Goal: Task Accomplishment & Management: Complete application form

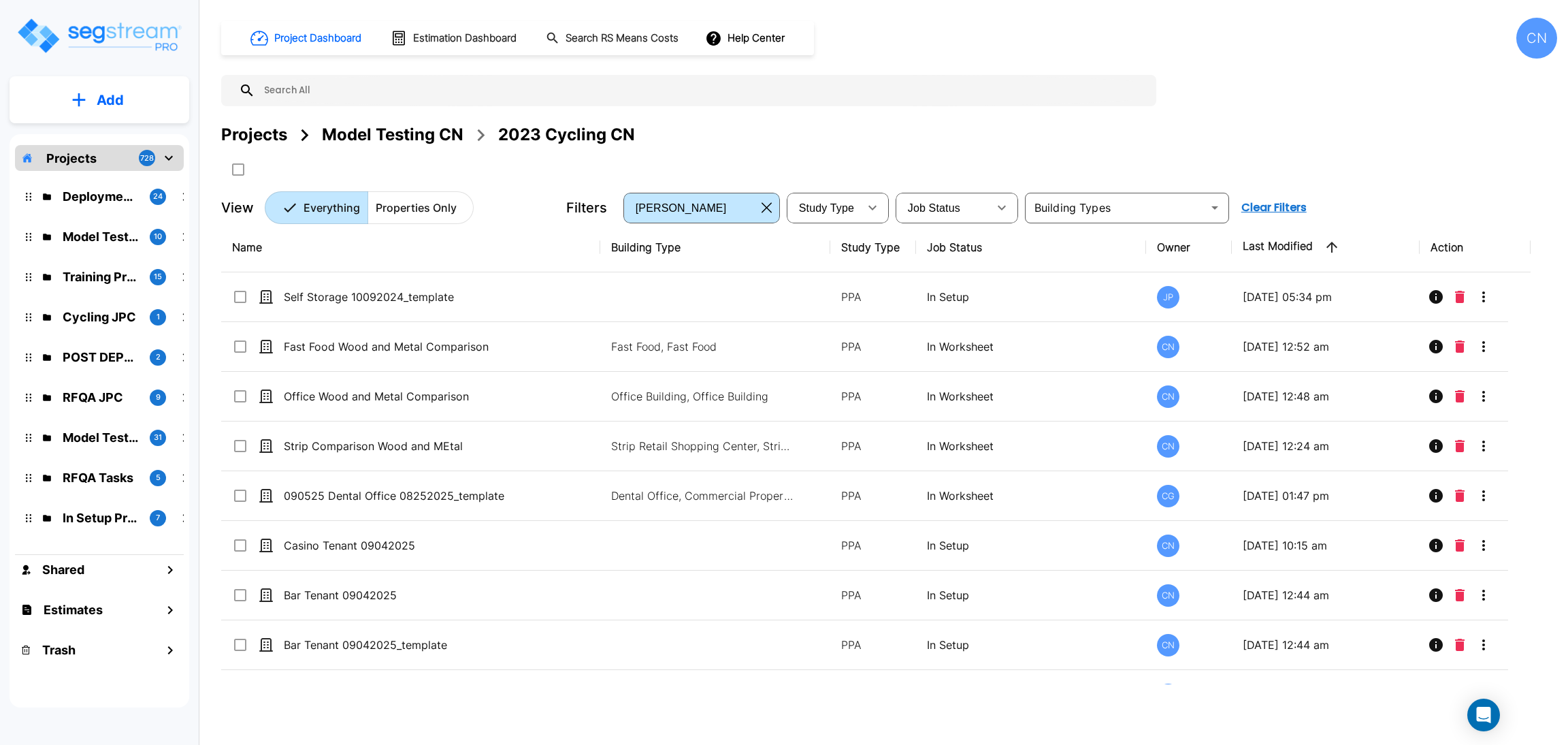
click at [938, 143] on div "Projects Model Testing CN 2023 Cycling CN" at bounding box center [889, 134] width 1336 height 24
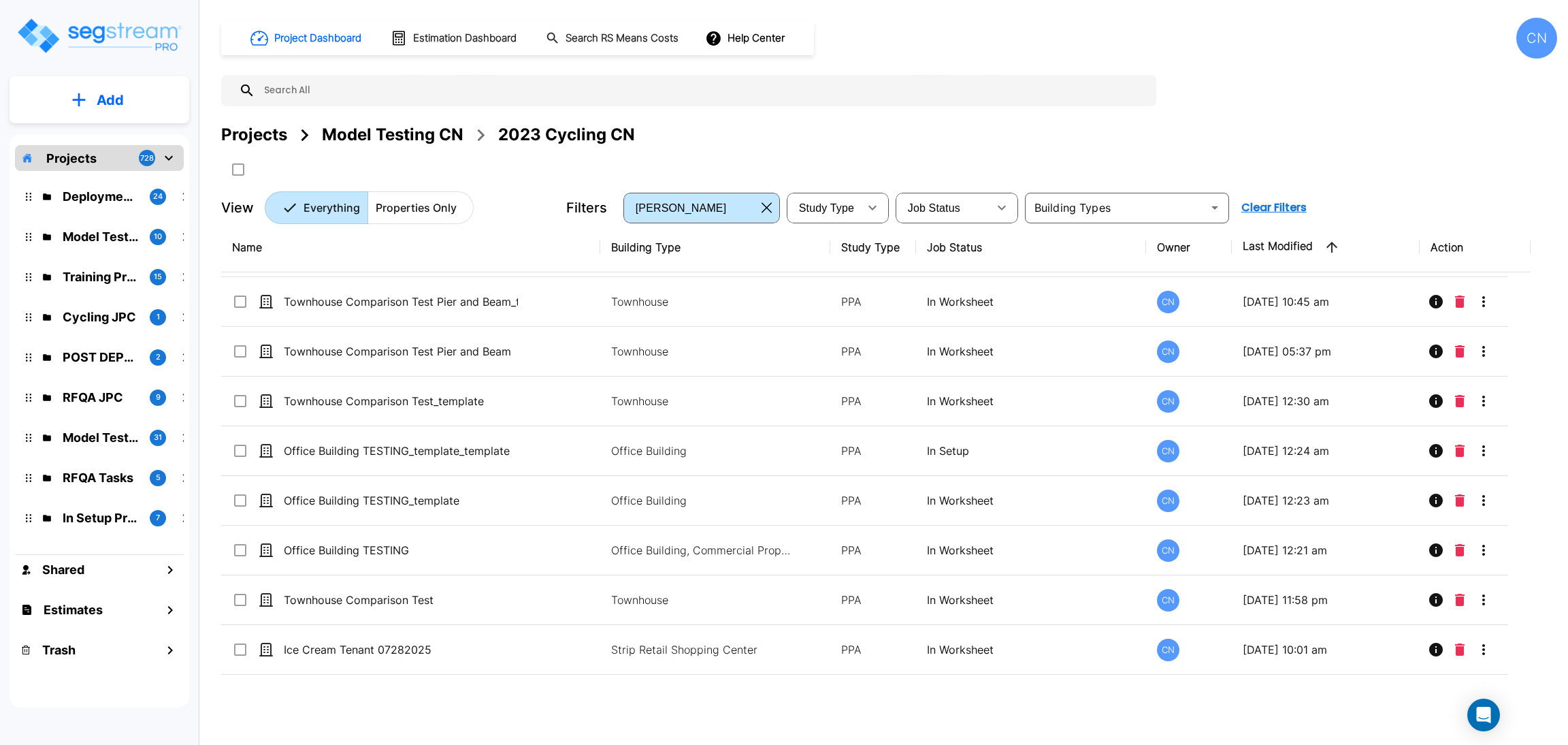
scroll to position [1734, 0]
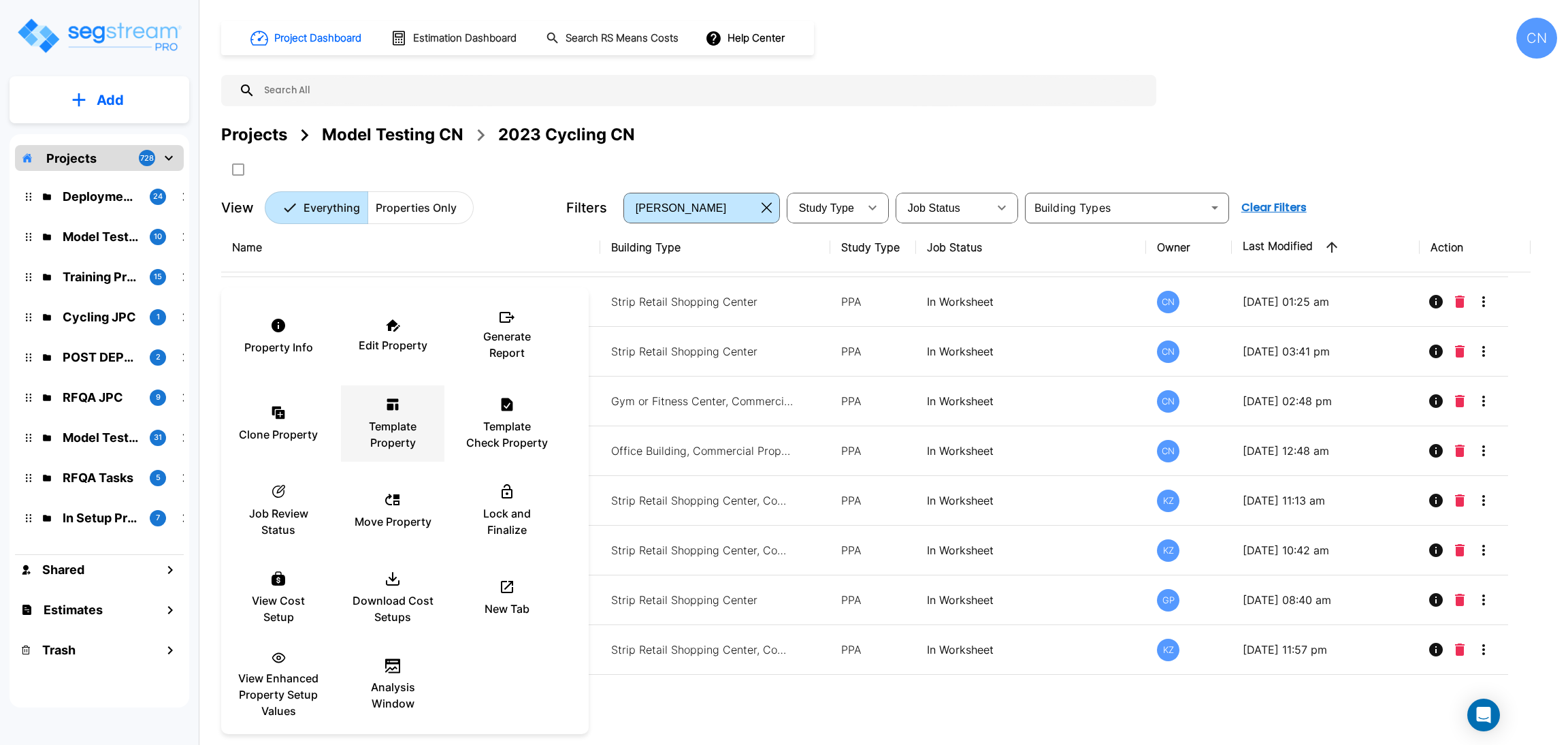
click at [407, 423] on p "Template Property" at bounding box center [393, 435] width 81 height 33
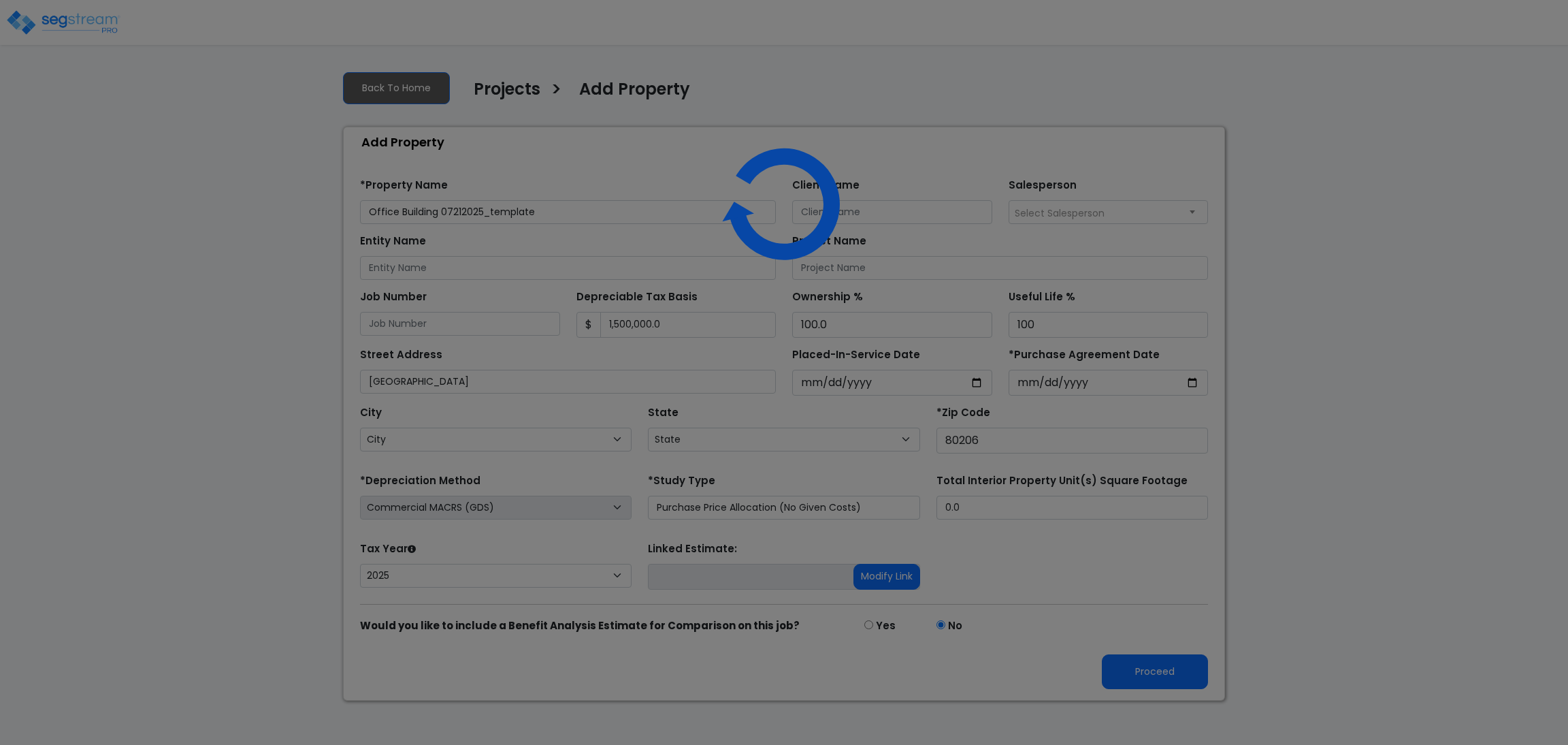
select select "2025"
select select "CO"
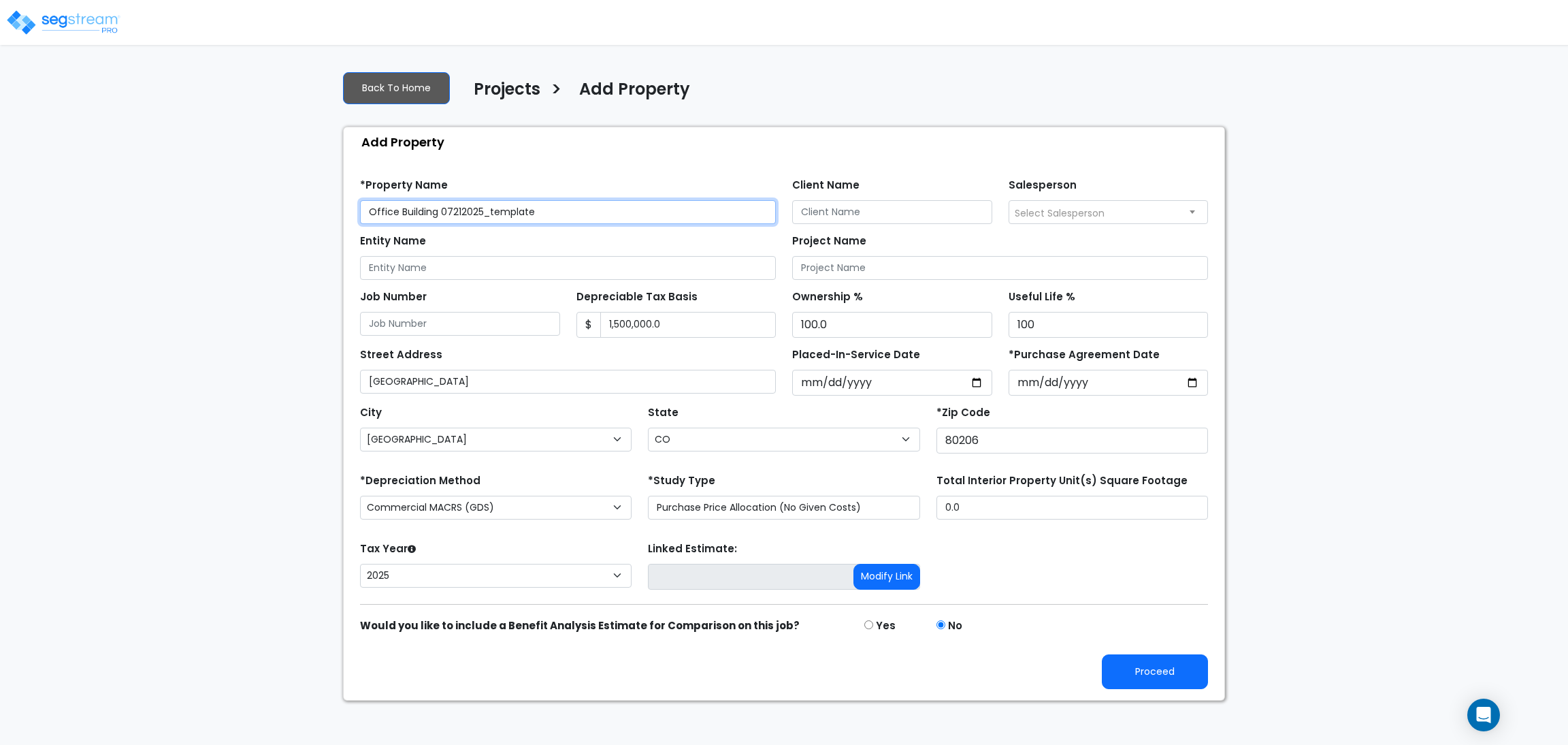
drag, startPoint x: 583, startPoint y: 216, endPoint x: 442, endPoint y: 223, distance: 141.2
click at [442, 223] on input "Office Building 07212025_template" at bounding box center [567, 211] width 416 height 24
type input "Office Building 09092025"
click at [1152, 668] on button "Proceed" at bounding box center [1154, 672] width 106 height 35
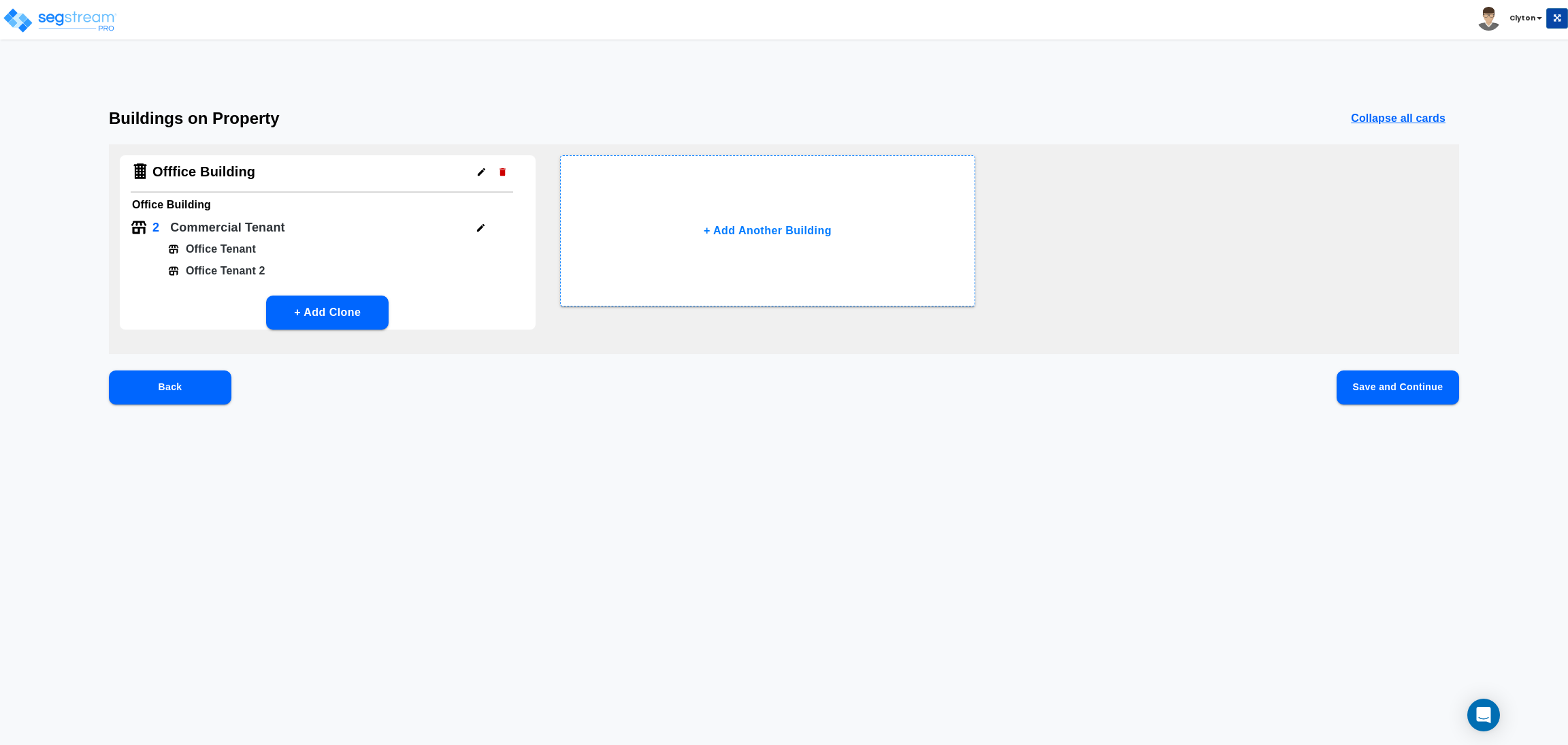
click at [1392, 379] on button "Save and Continue" at bounding box center [1398, 387] width 122 height 34
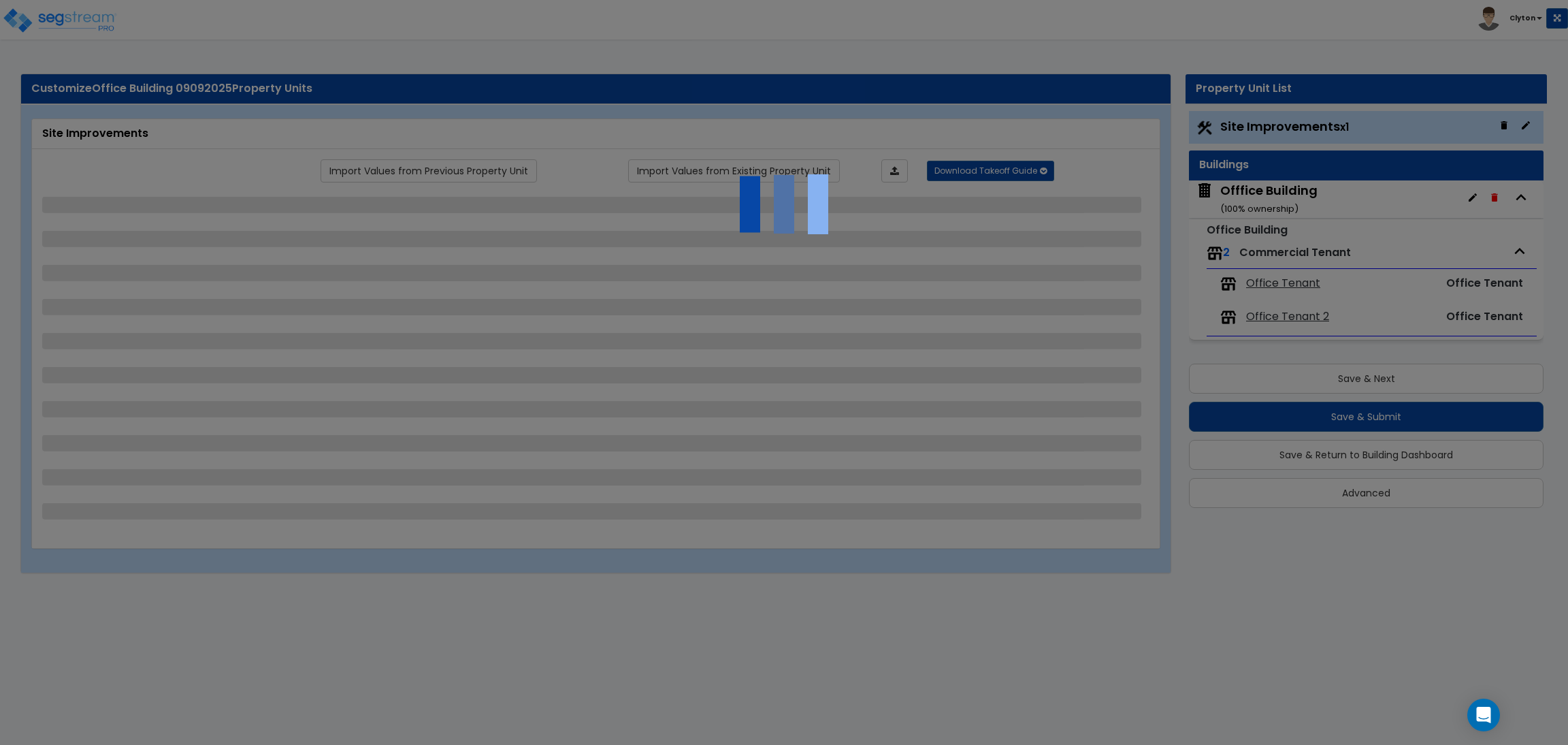
select select "2"
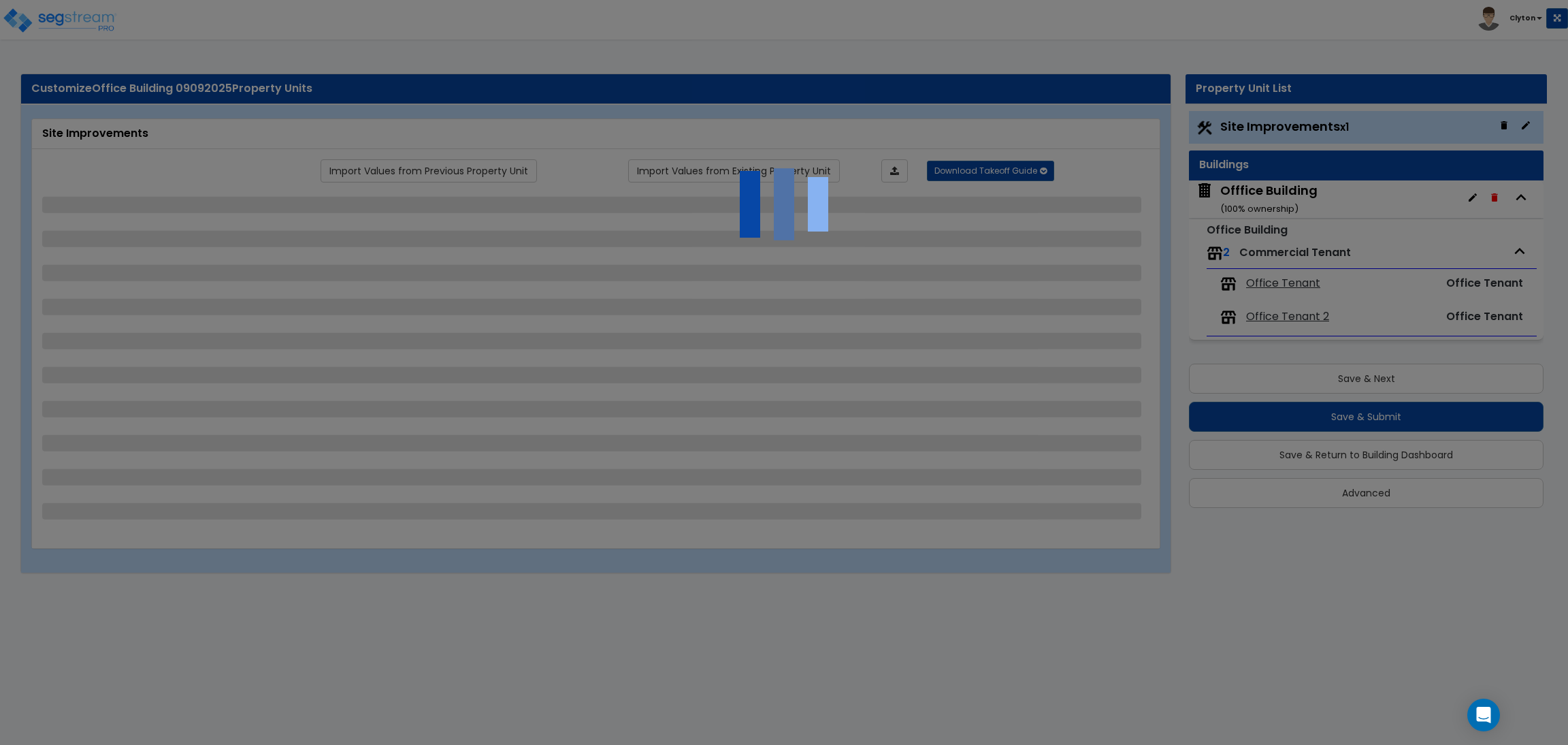
select select "1"
select select "2"
select select "3"
select select "1"
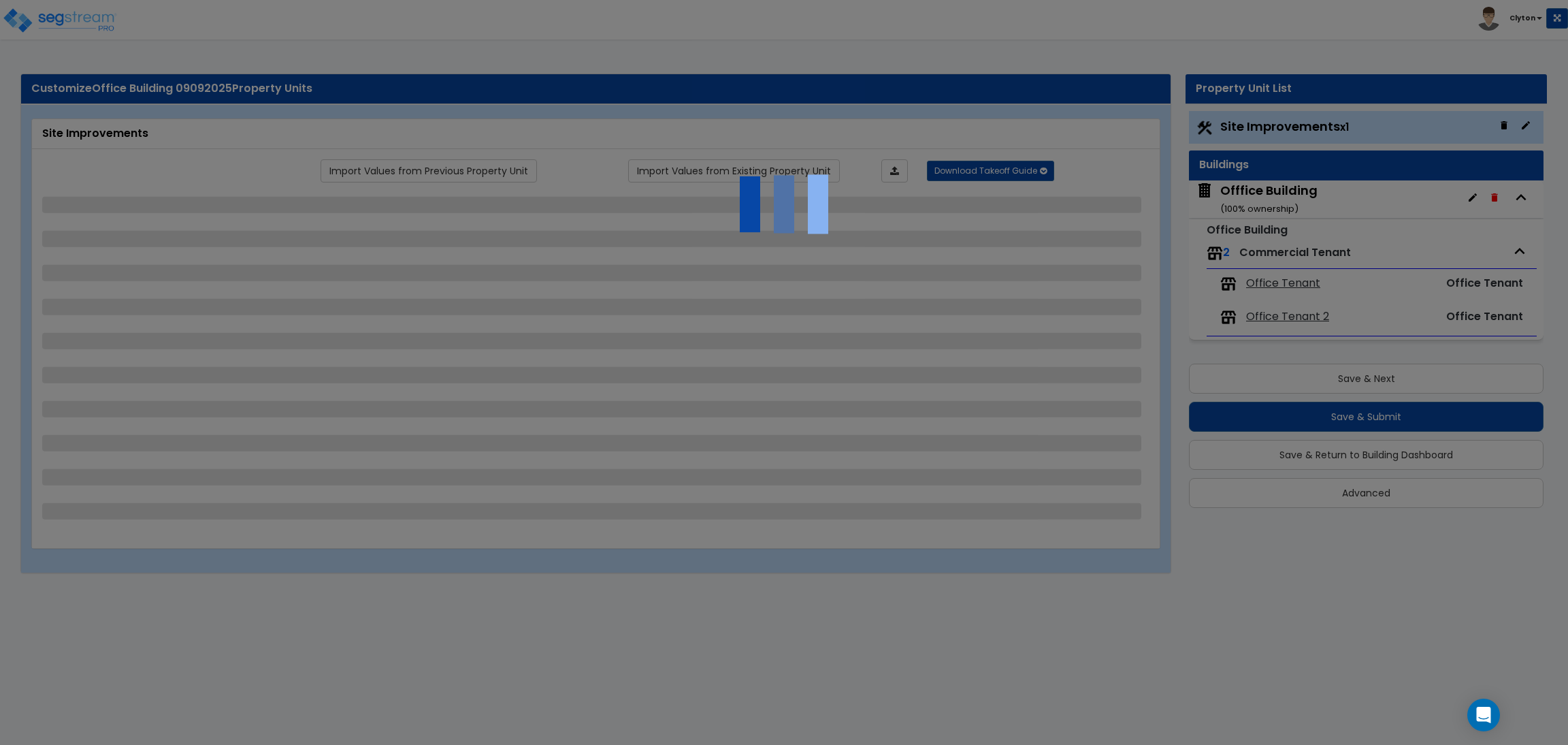
select select "1"
select select "2"
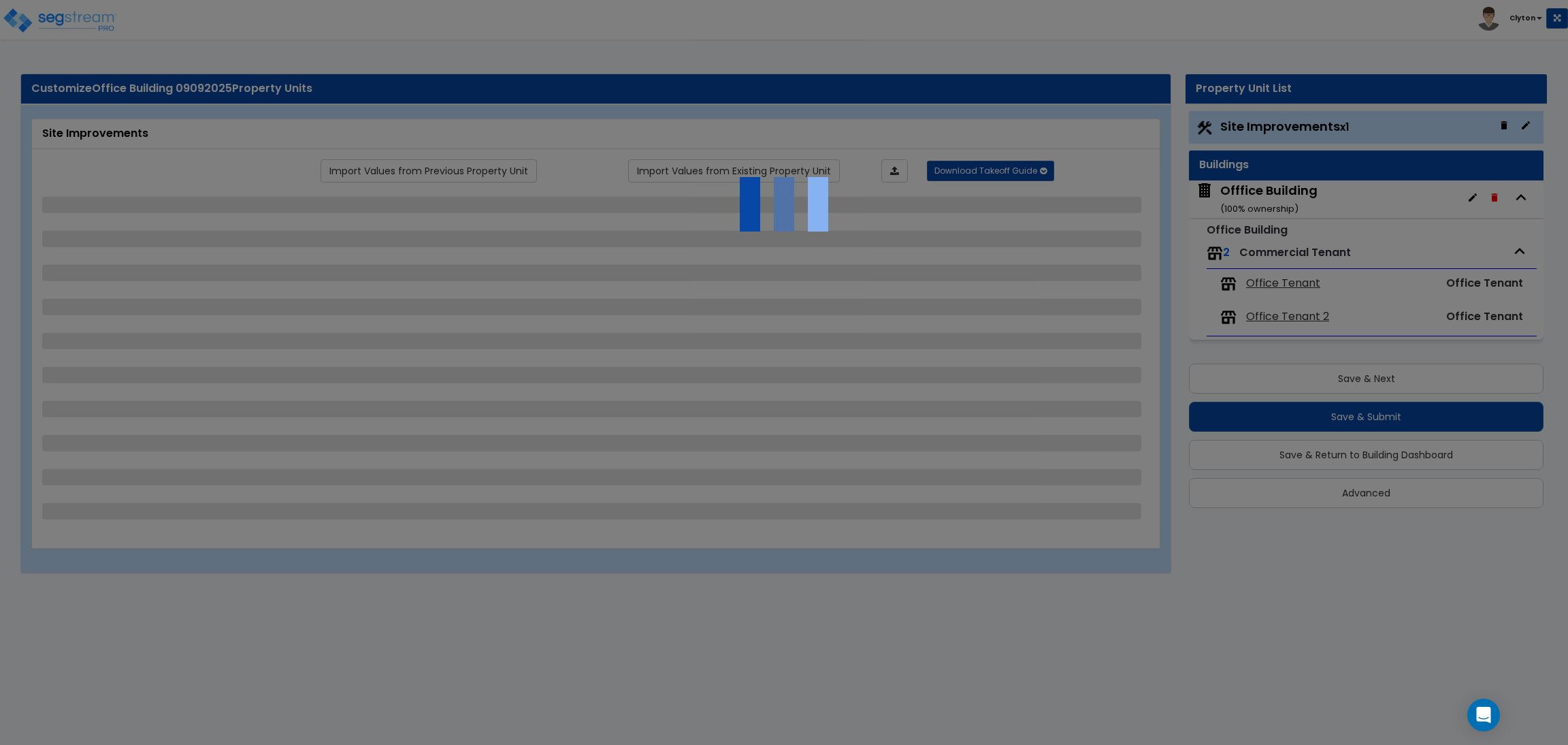
select select "1"
select select "2"
select select "1"
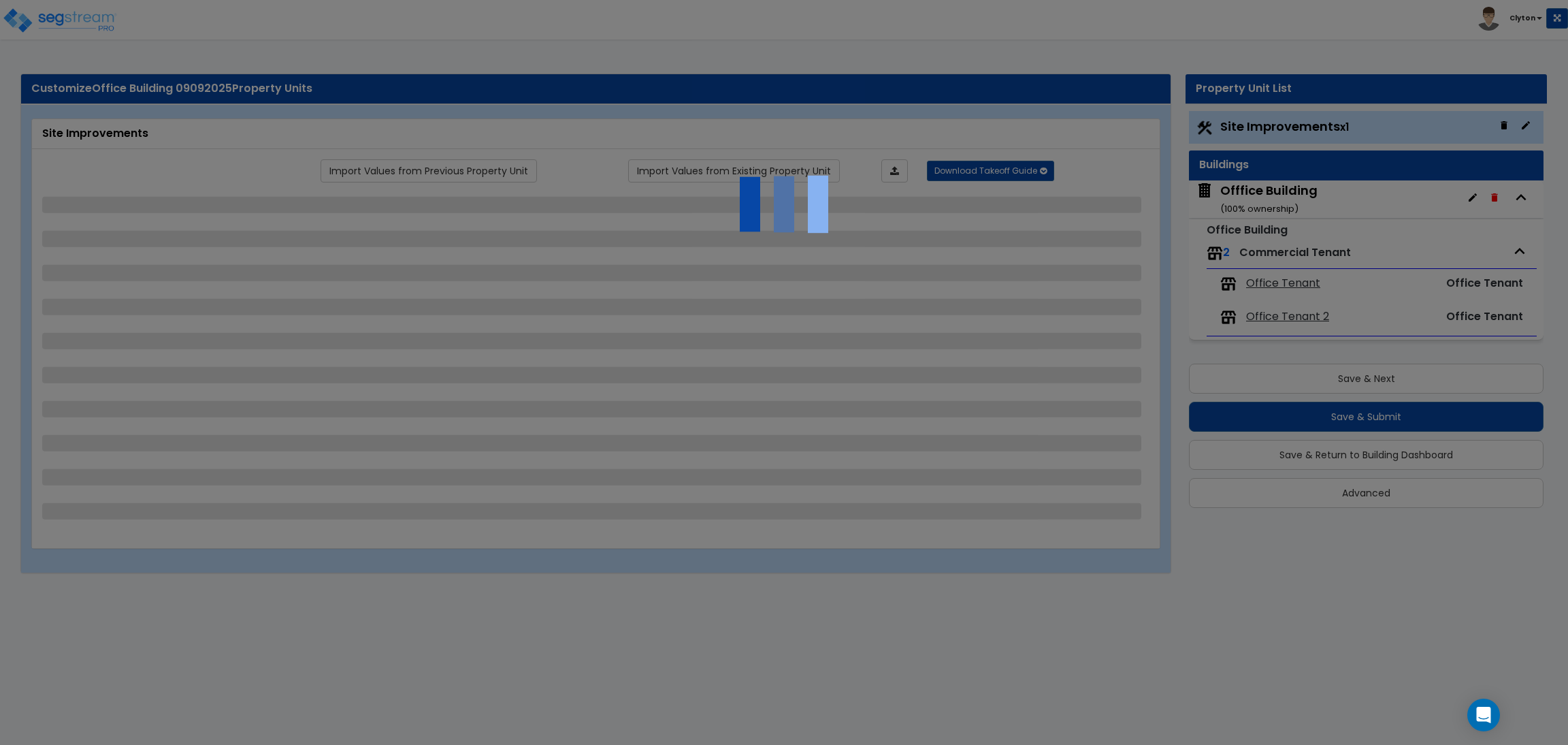
select select "2"
select select "4"
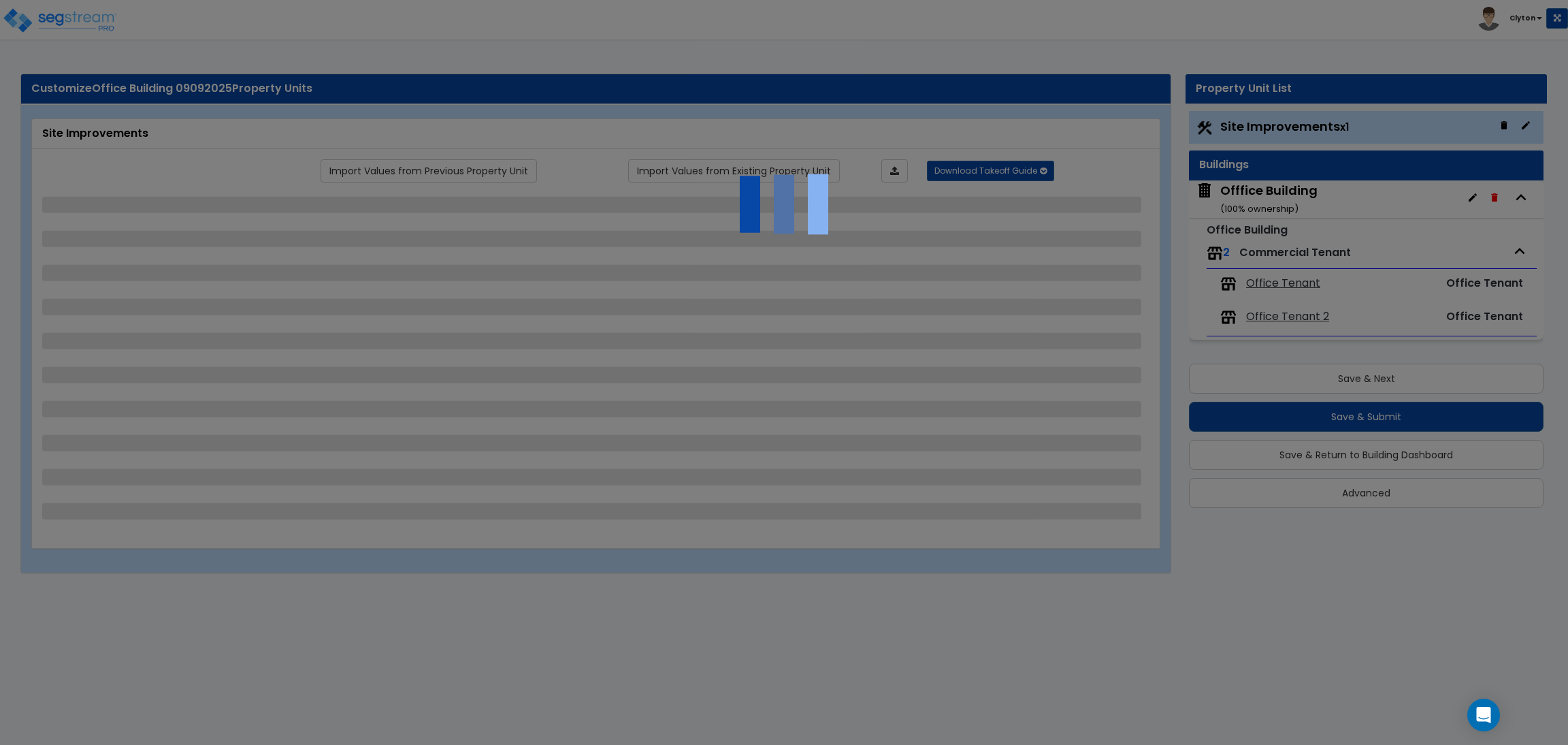
select select "3"
select select "1"
select select "7"
select select "2"
select select "3"
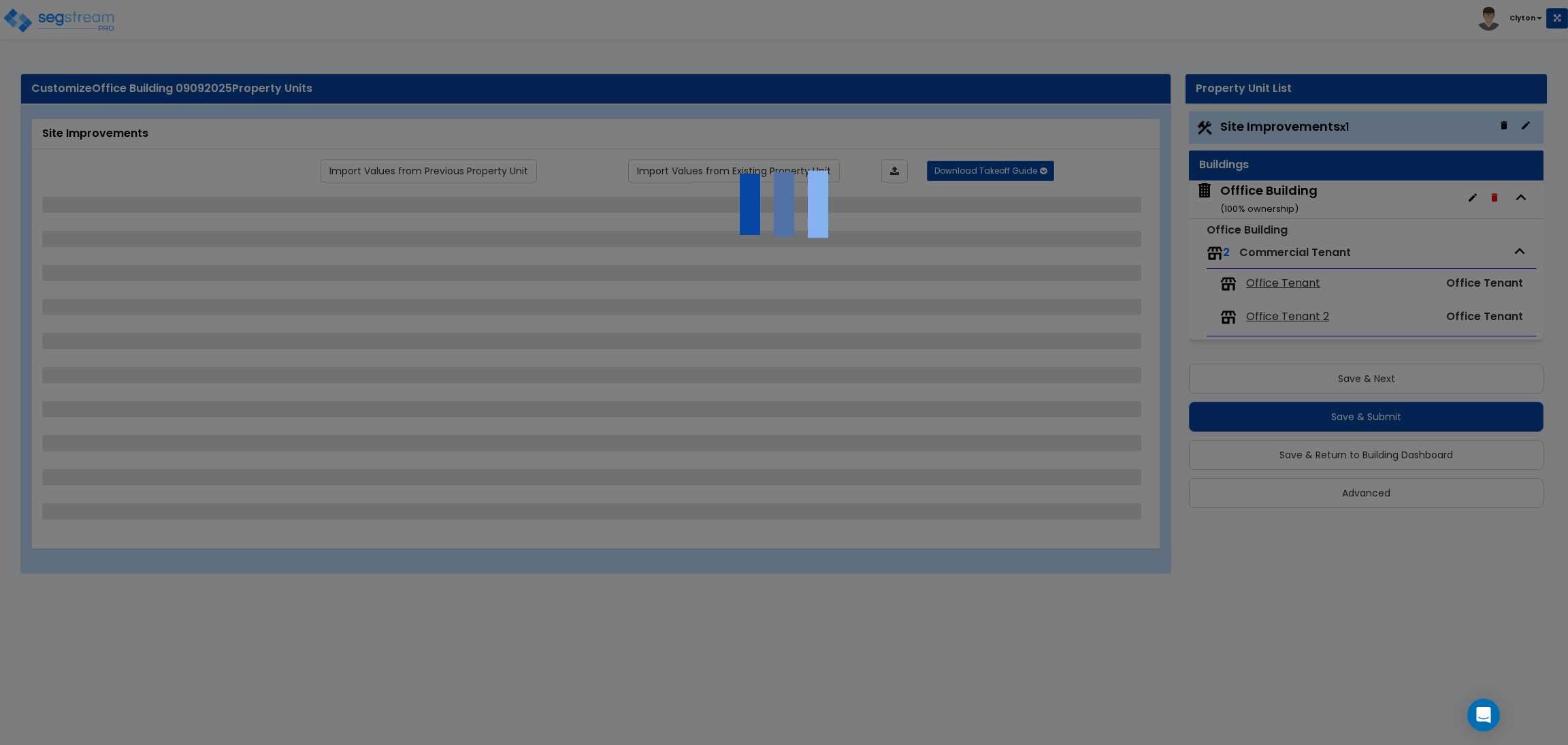
select select "3"
select select "2"
select select "1"
select select "2"
select select "3"
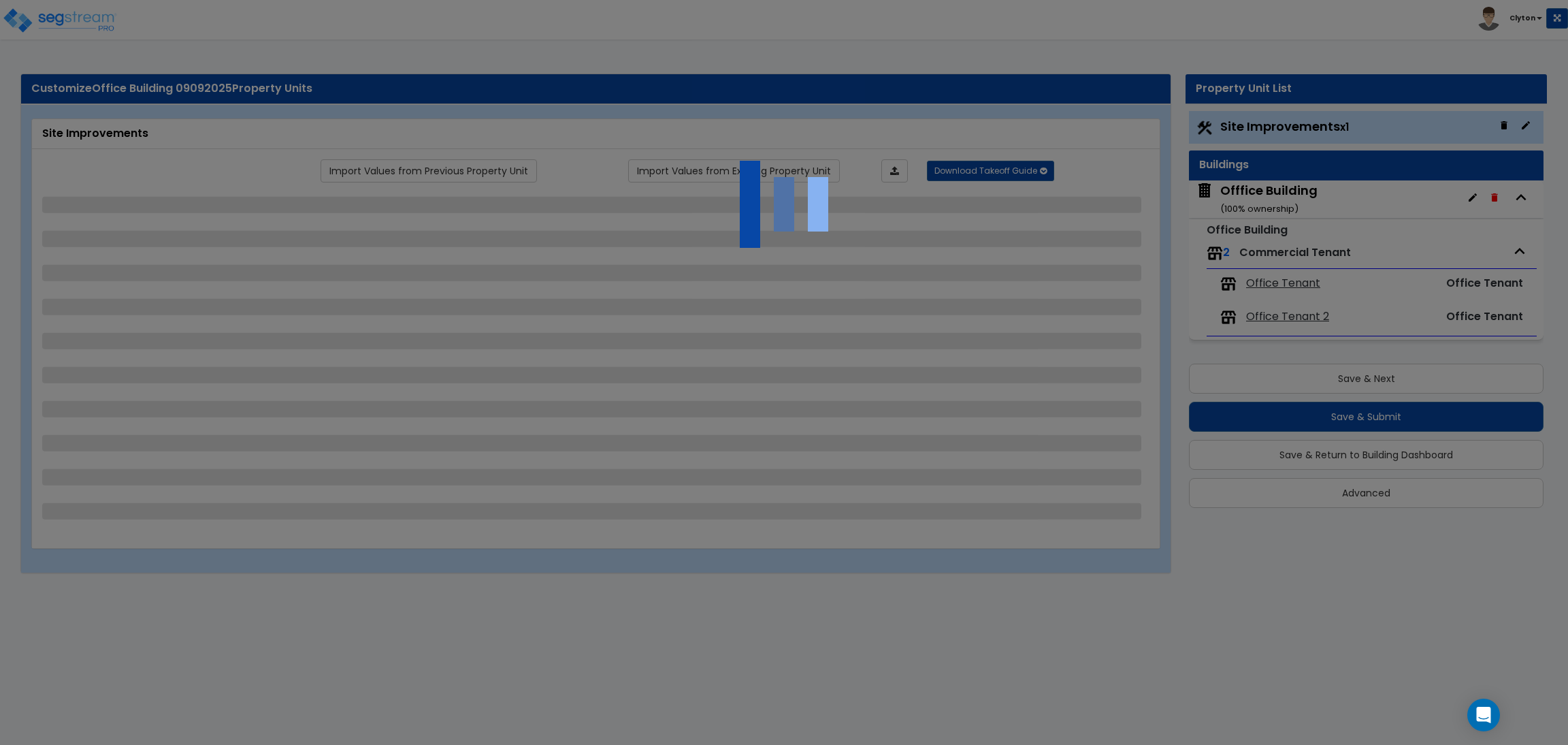
select select "2"
select select "1"
select select "2"
select select "1"
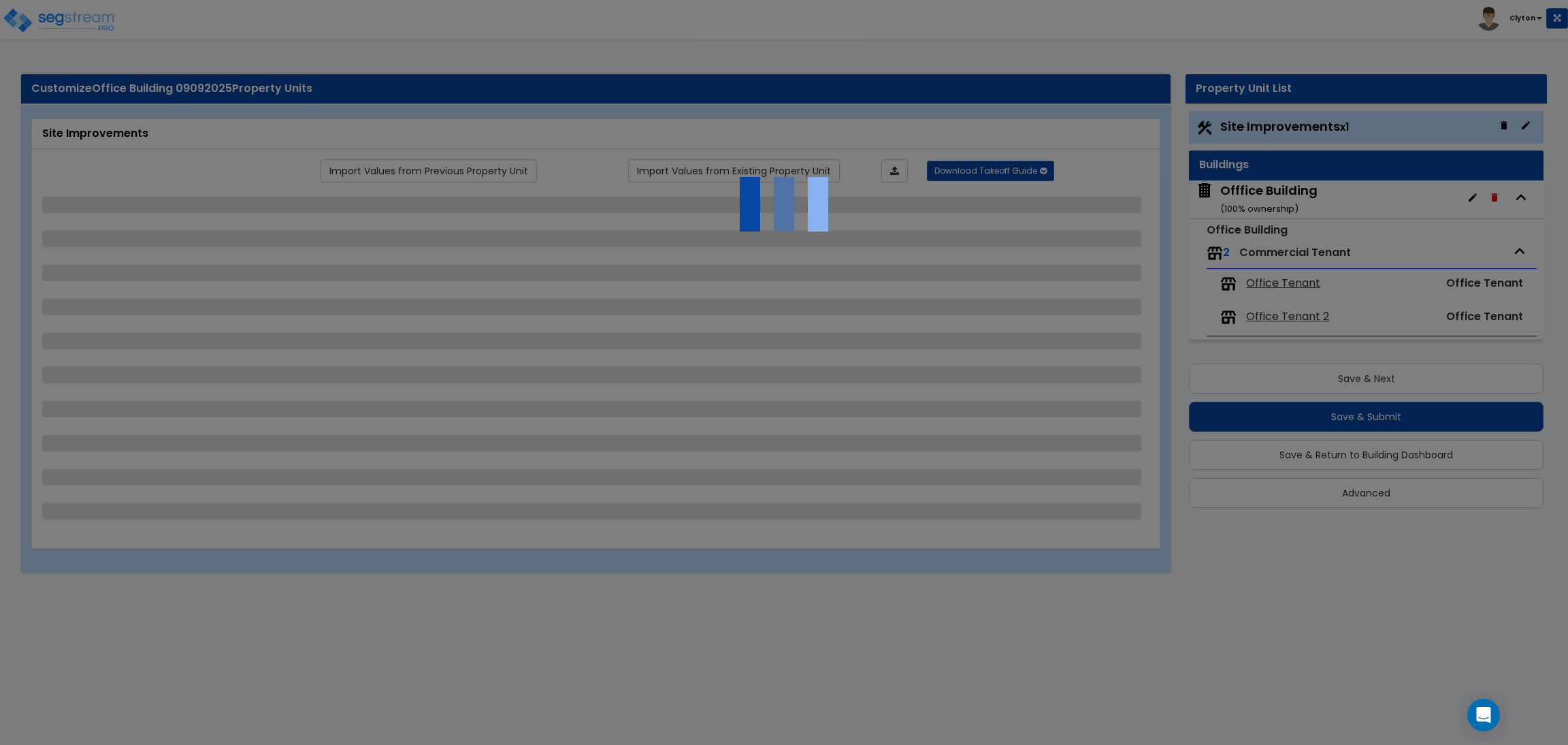
select select "1"
select select "7"
select select "1"
select select "2"
select select "4"
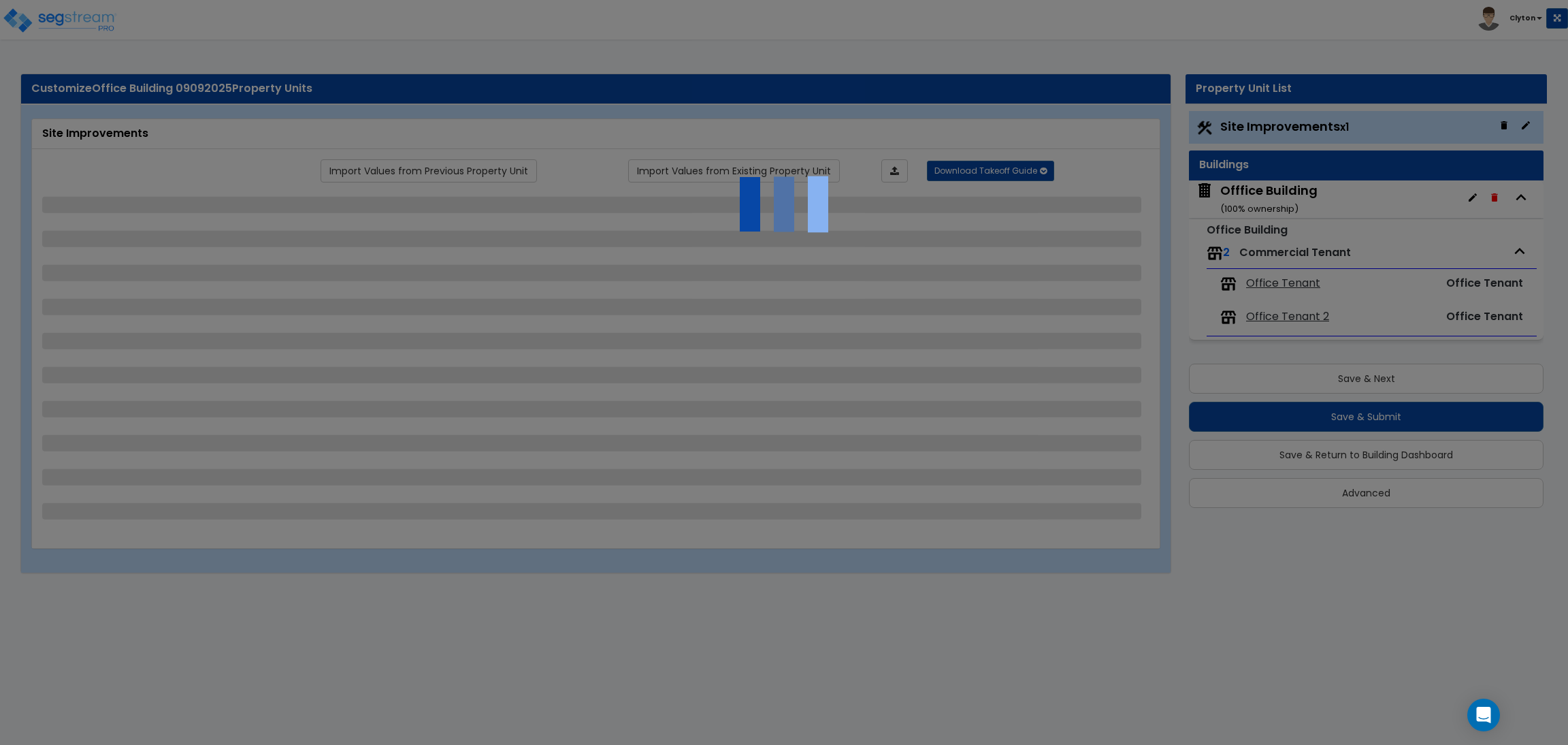
select select "1"
select select "13"
select select "2"
select select "1"
select select "4"
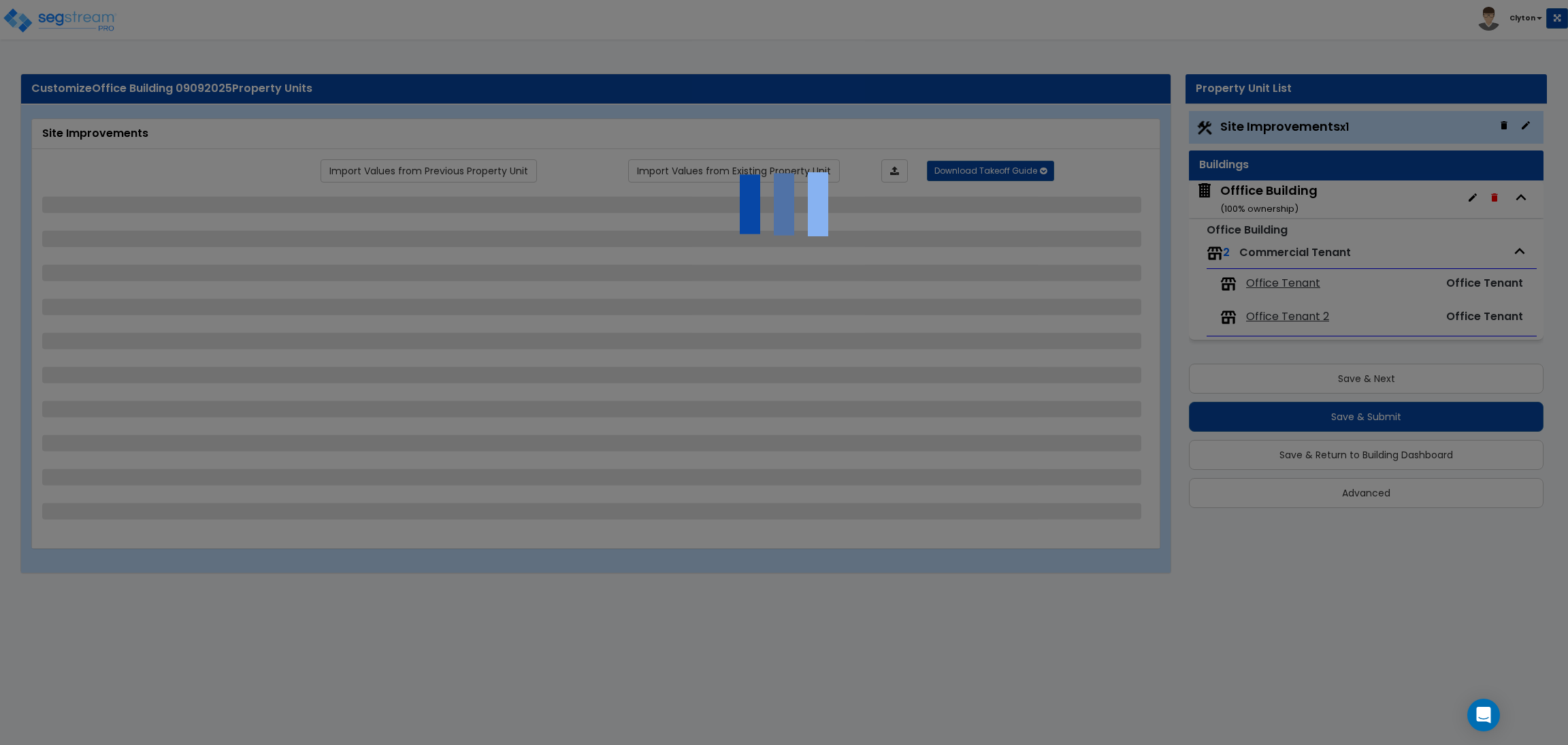
select select "1"
select select "2"
select select "3"
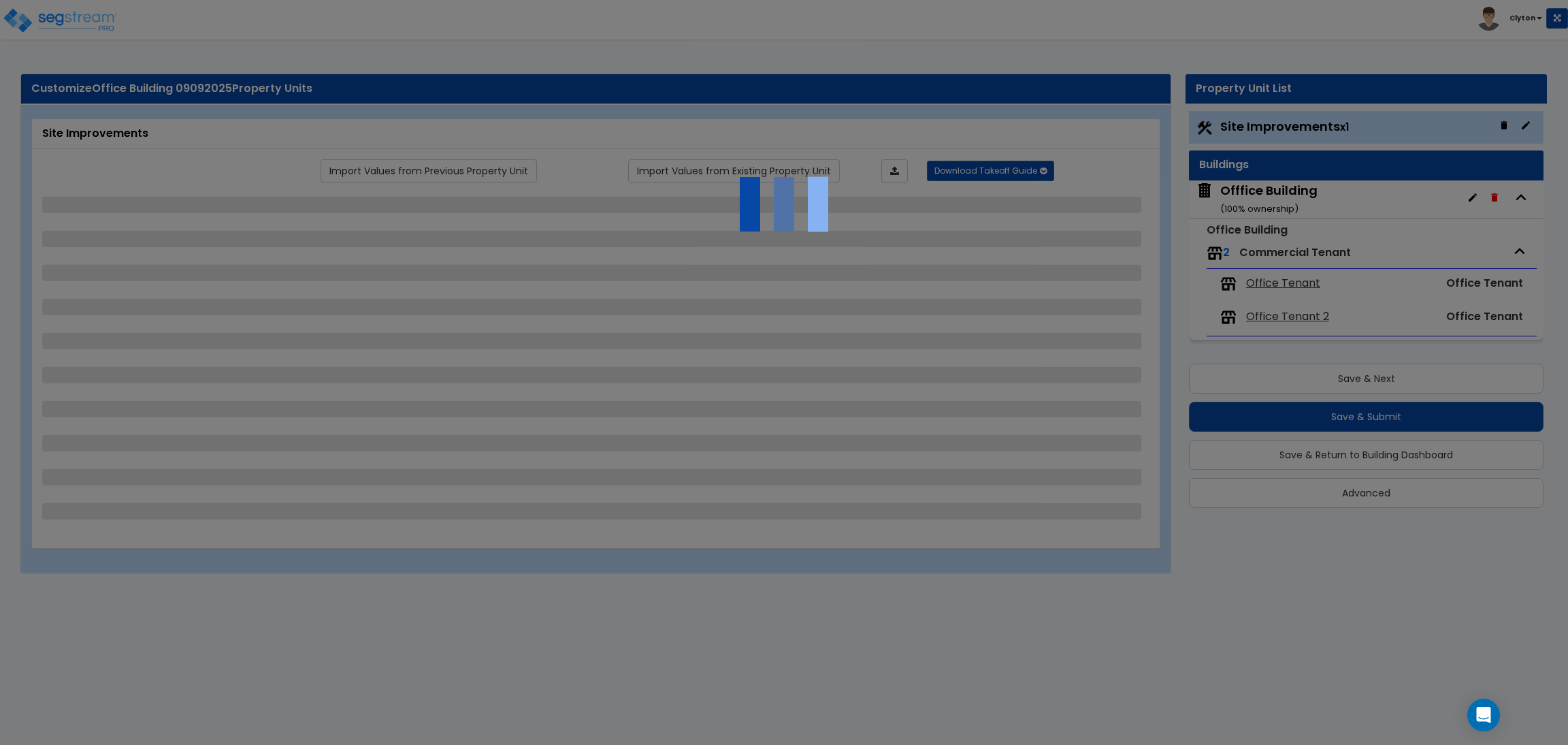
select select "2"
select select "1"
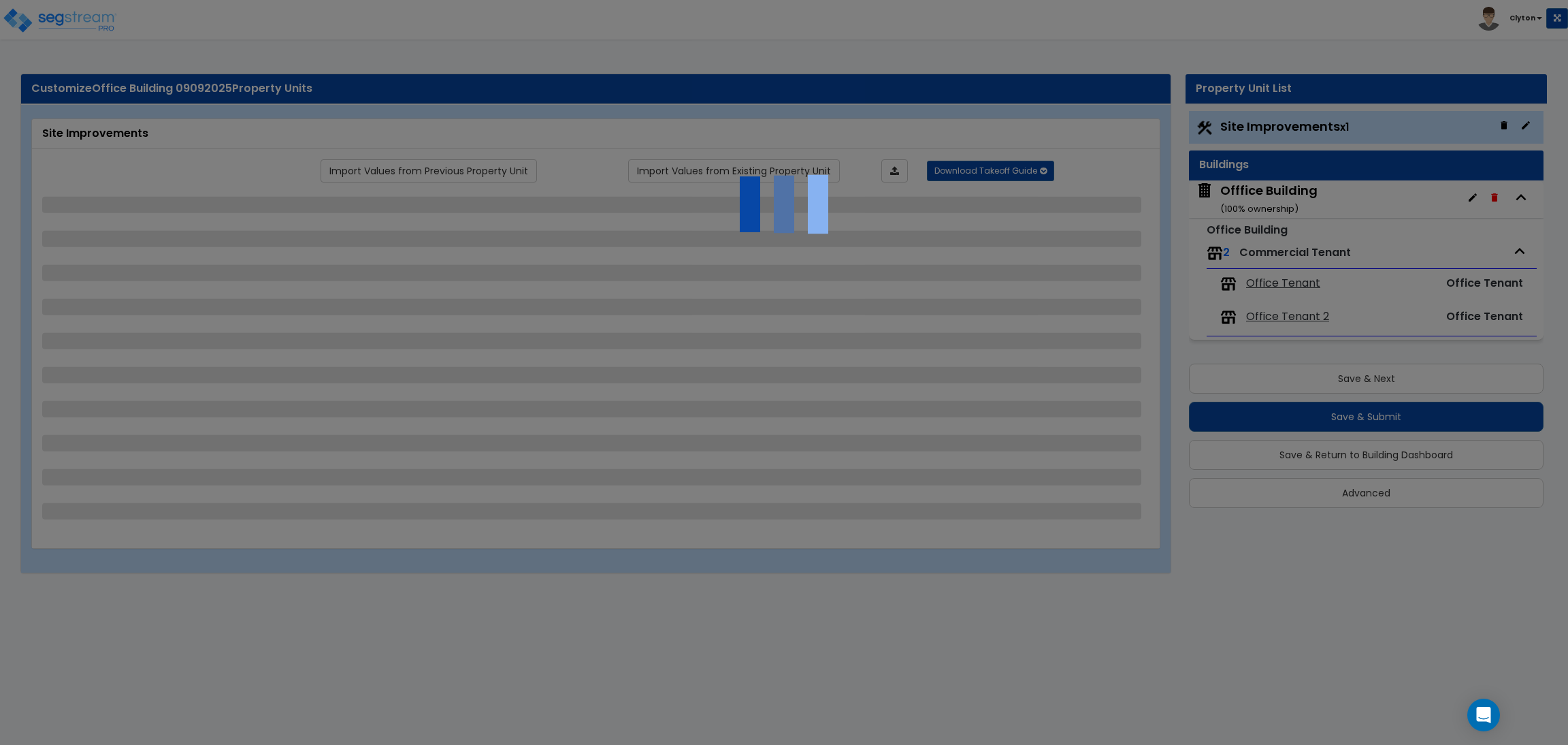
select select "1"
select select "3"
select select "2"
select select "4"
select select "2"
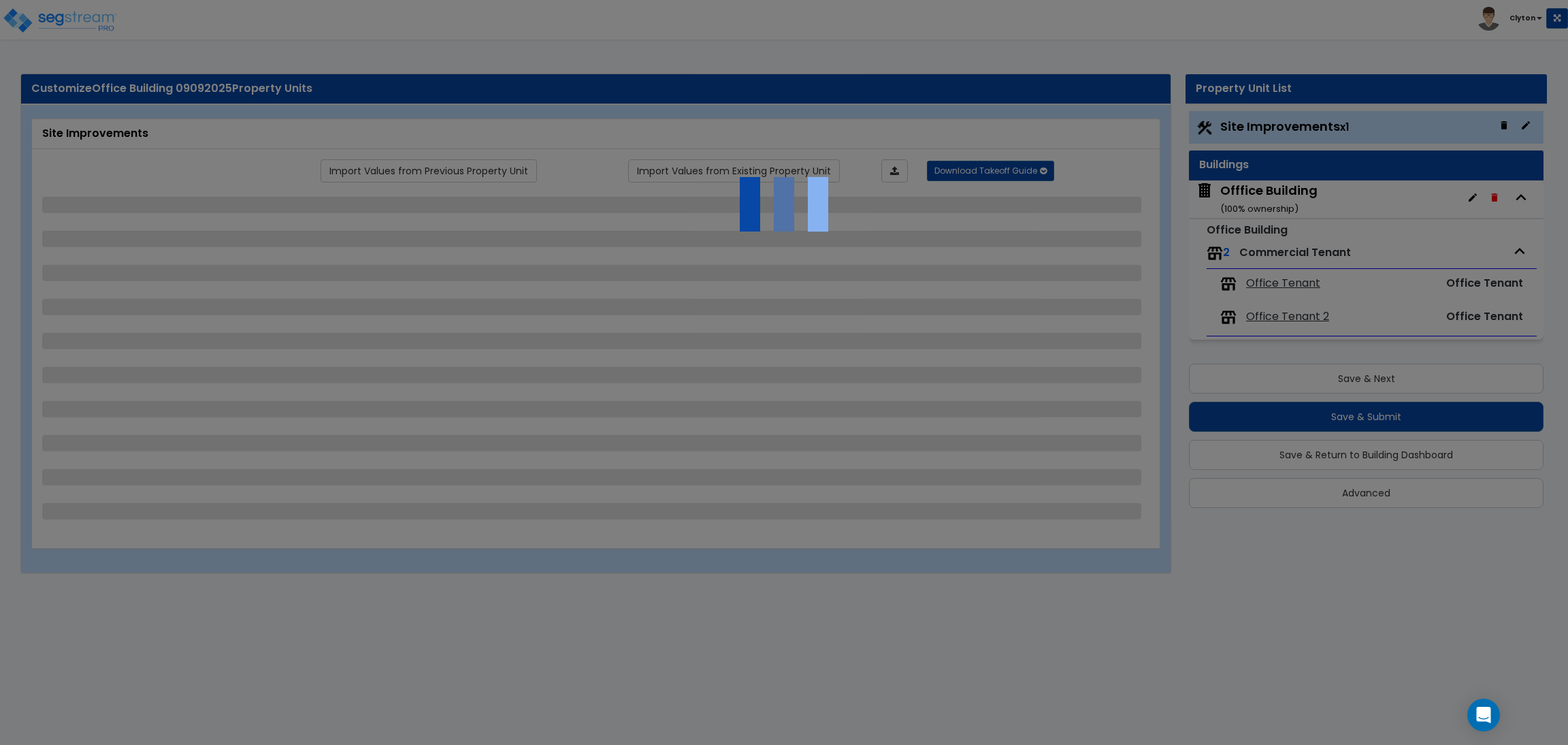
select select "2"
select select "1"
select select "2"
select select "3"
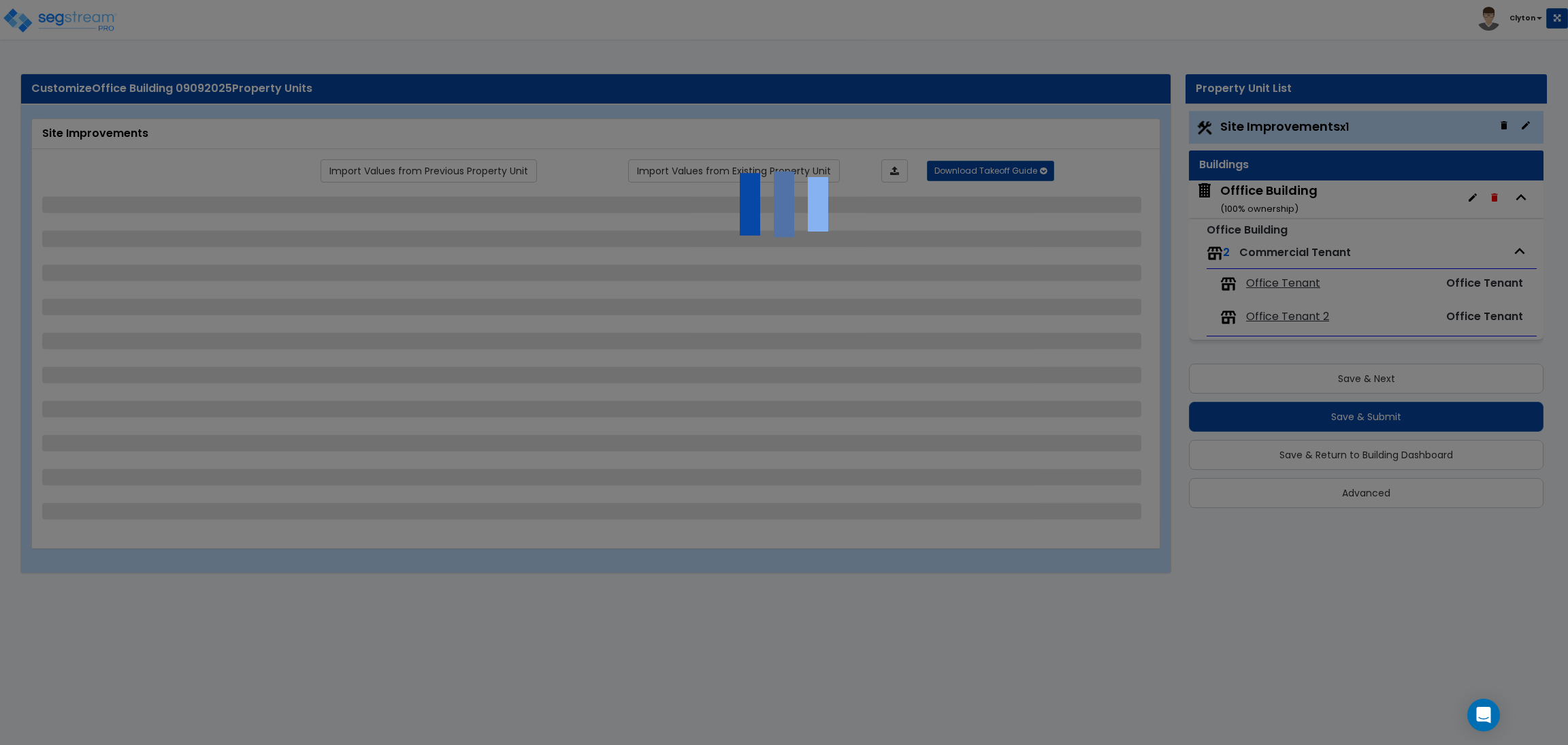
select select "11"
select select "8"
select select "5"
select select "3"
select select "1"
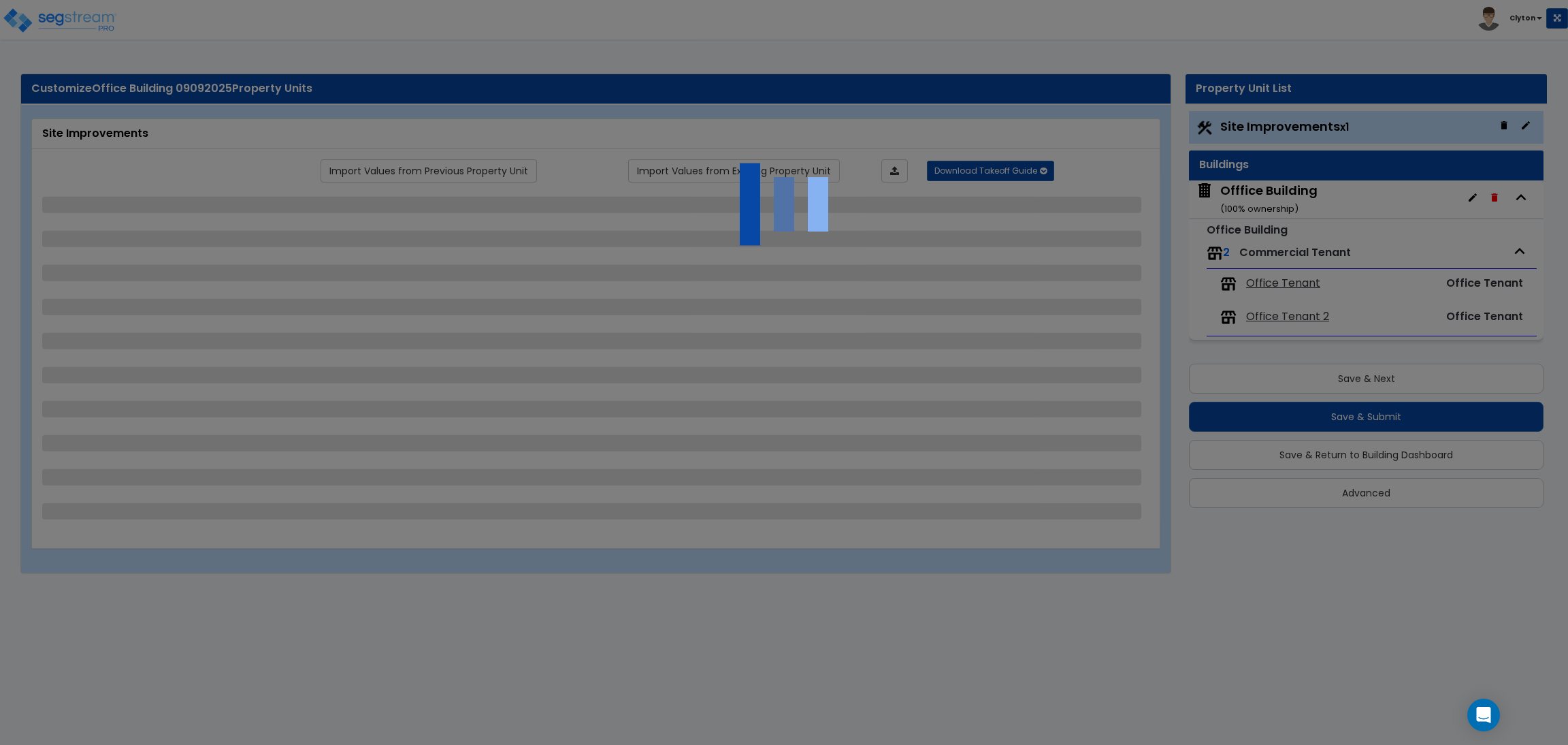
select select "5"
select select "7"
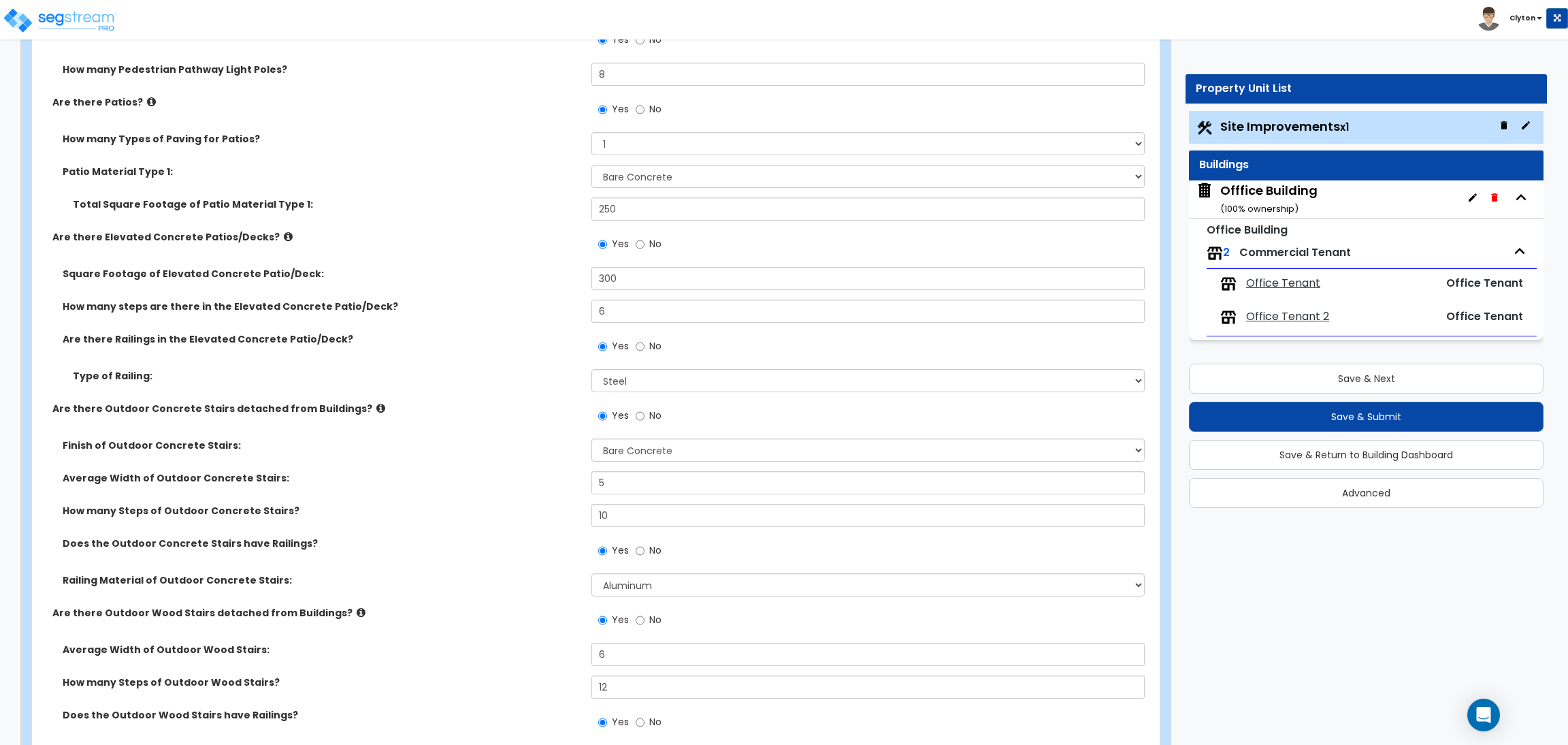
scroll to position [2144, 0]
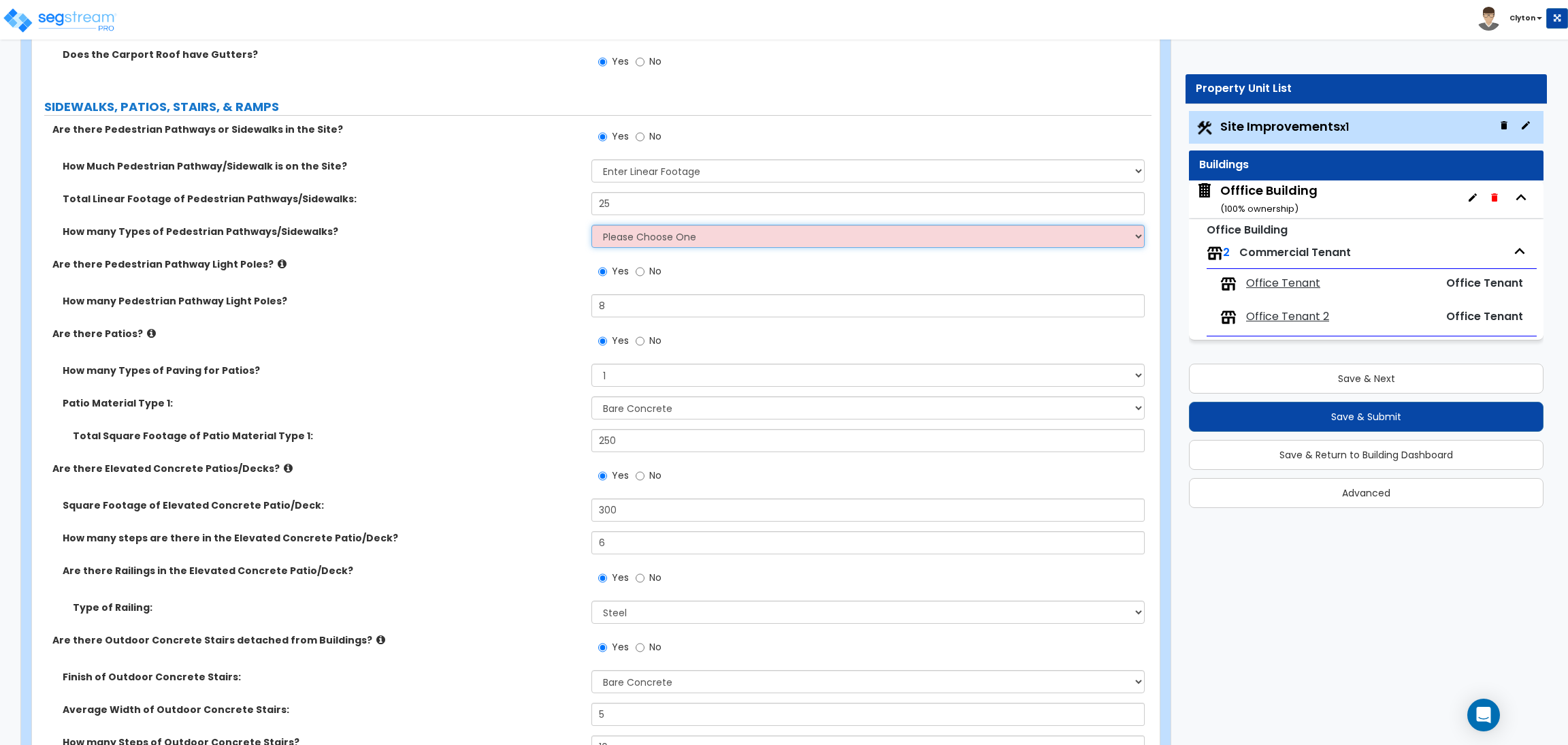
click at [607, 234] on select "Please Choose One 1 2 3" at bounding box center [868, 237] width 553 height 23
select select "1"
click at [592, 225] on select "Please Choose One 1 2 3" at bounding box center [868, 237] width 553 height 23
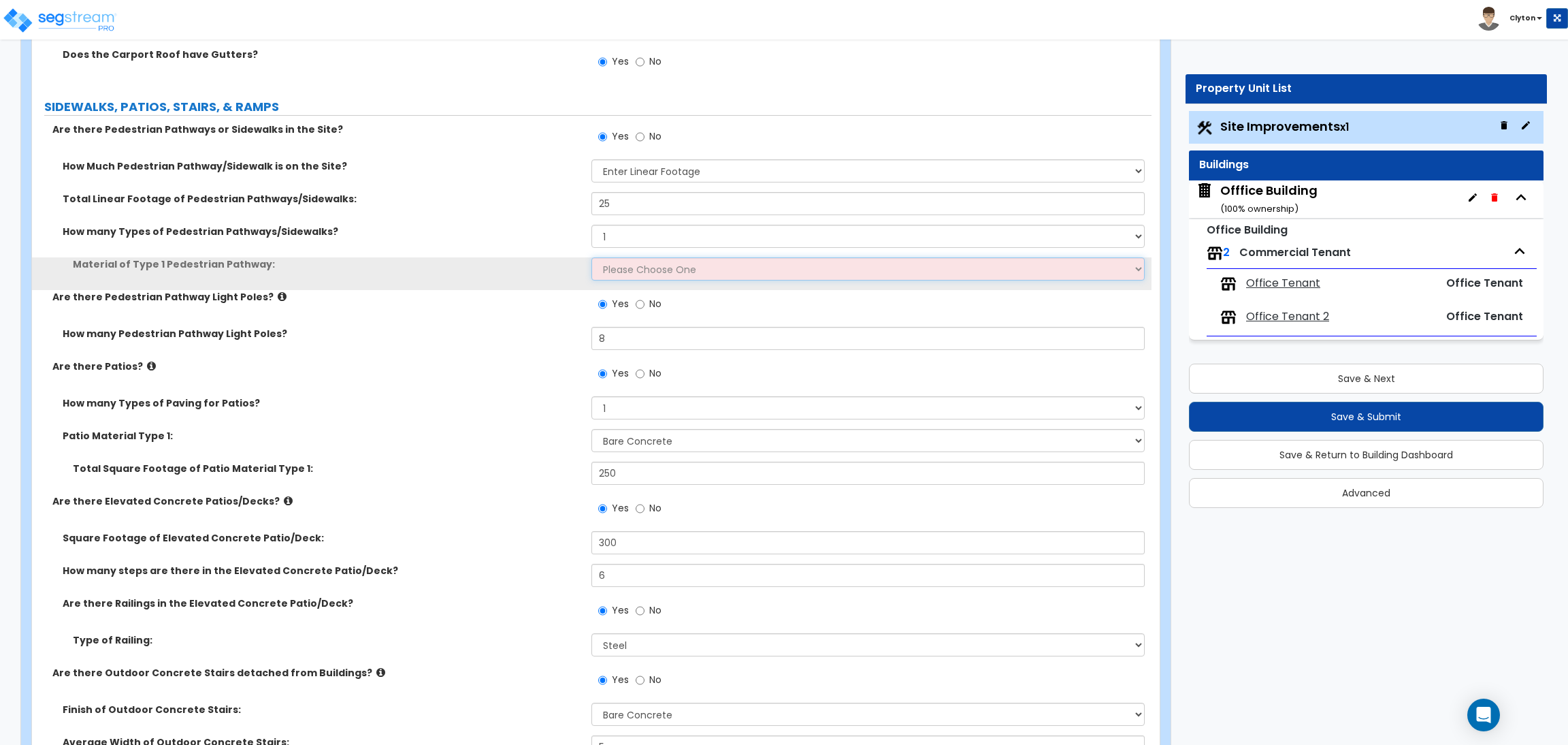
click at [616, 267] on select "Please Choose One Bare Concrete Stamped Concrete Brick Pavers Stone Pavers Wood…" at bounding box center [868, 269] width 553 height 23
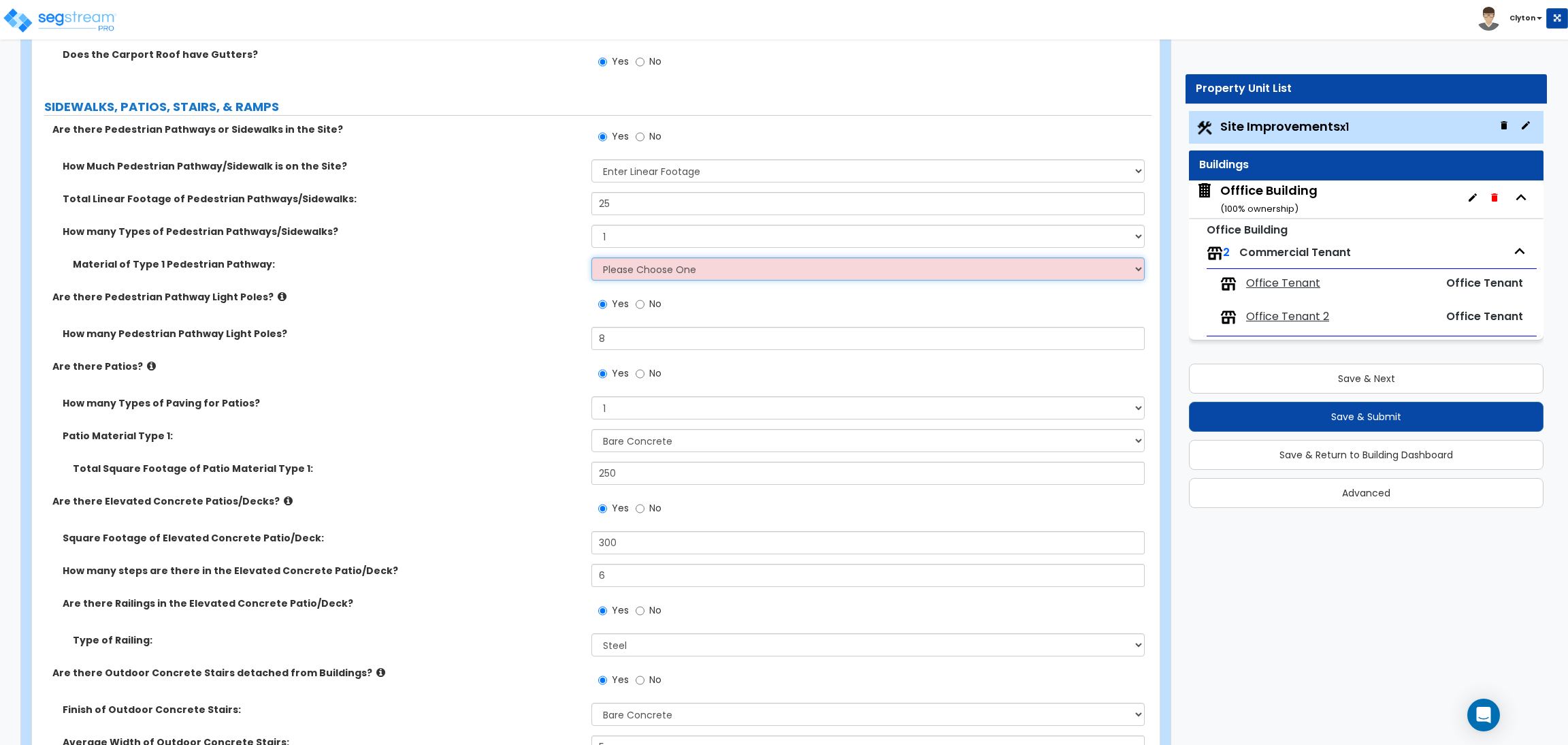
select select "3"
click at [592, 257] on select "Please Choose One Bare Concrete Stamped Concrete Brick Pavers Stone Pavers Wood…" at bounding box center [868, 269] width 553 height 23
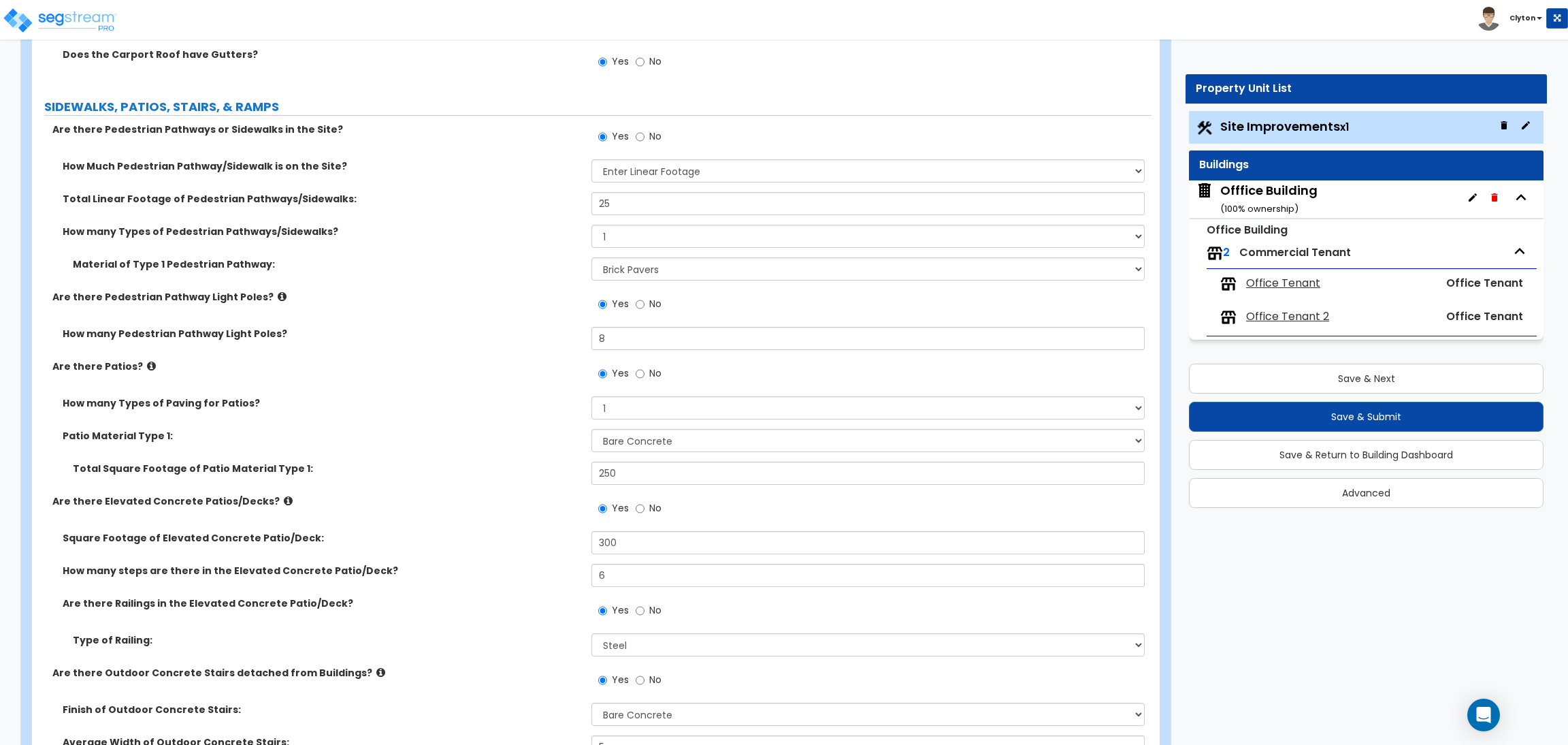
click at [1276, 194] on div "Offfice Building ( 100 % ownership)" at bounding box center [1268, 199] width 97 height 35
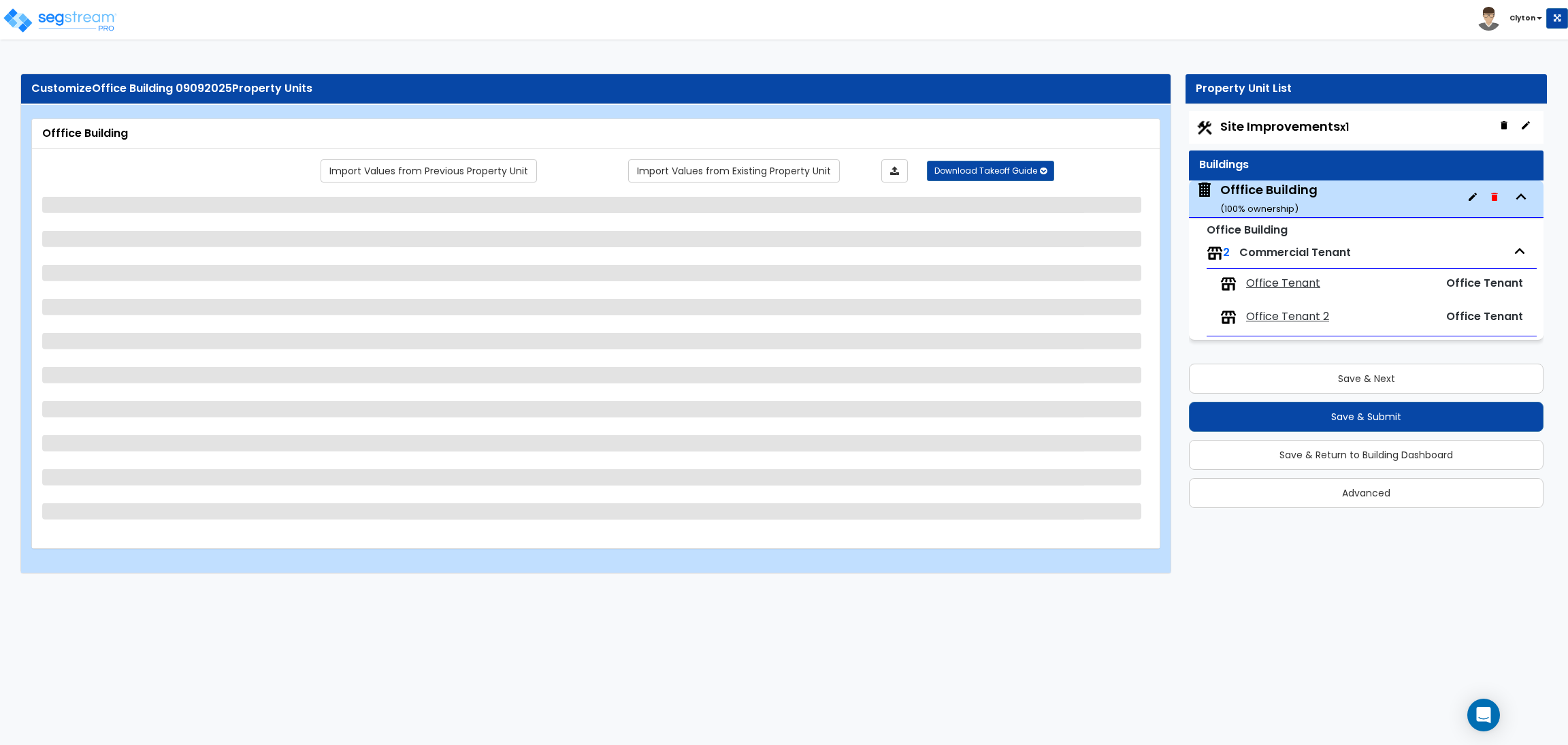
scroll to position [0, 0]
select select "6"
select select "1"
select select "7"
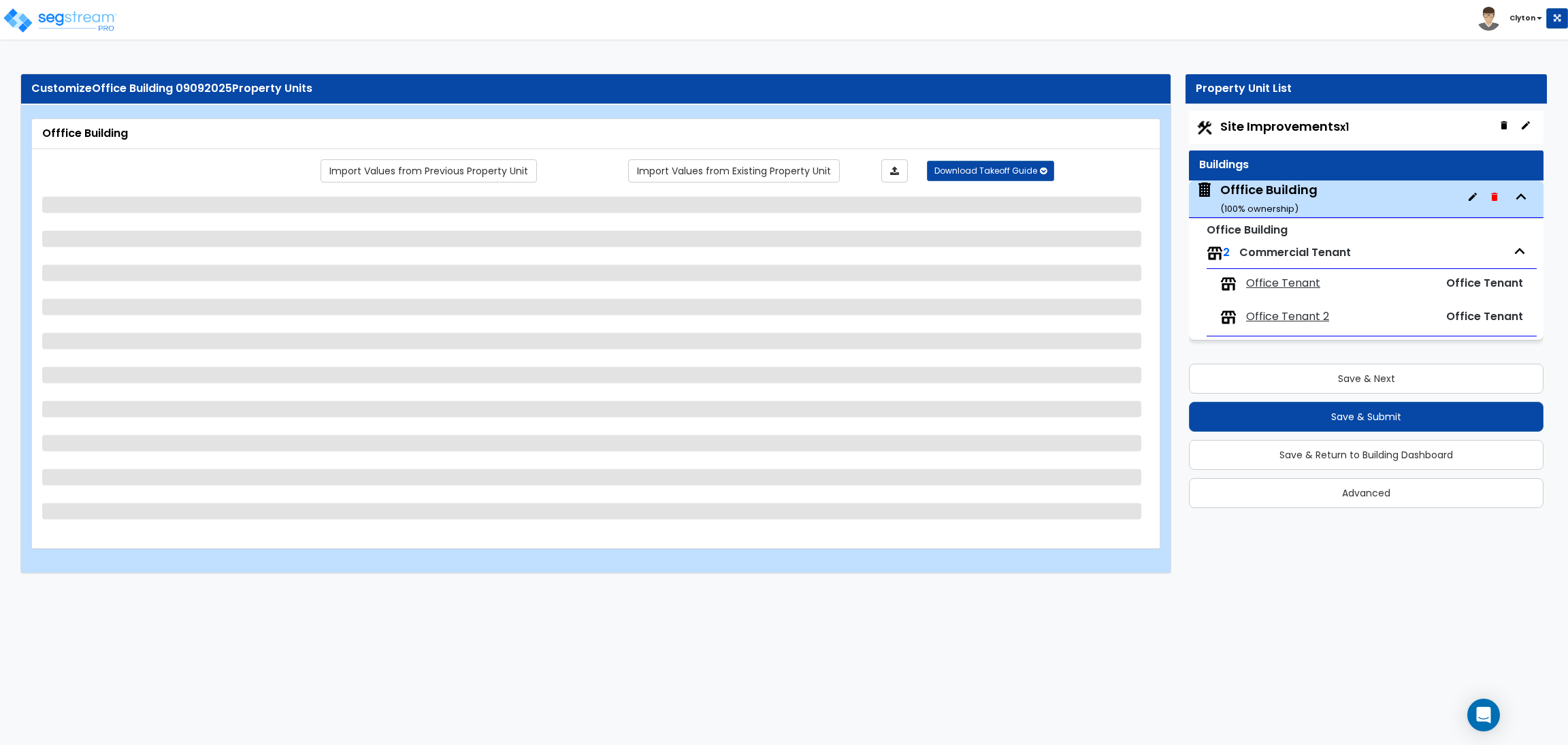
select select "1"
select select "4"
select select "2"
select select "3"
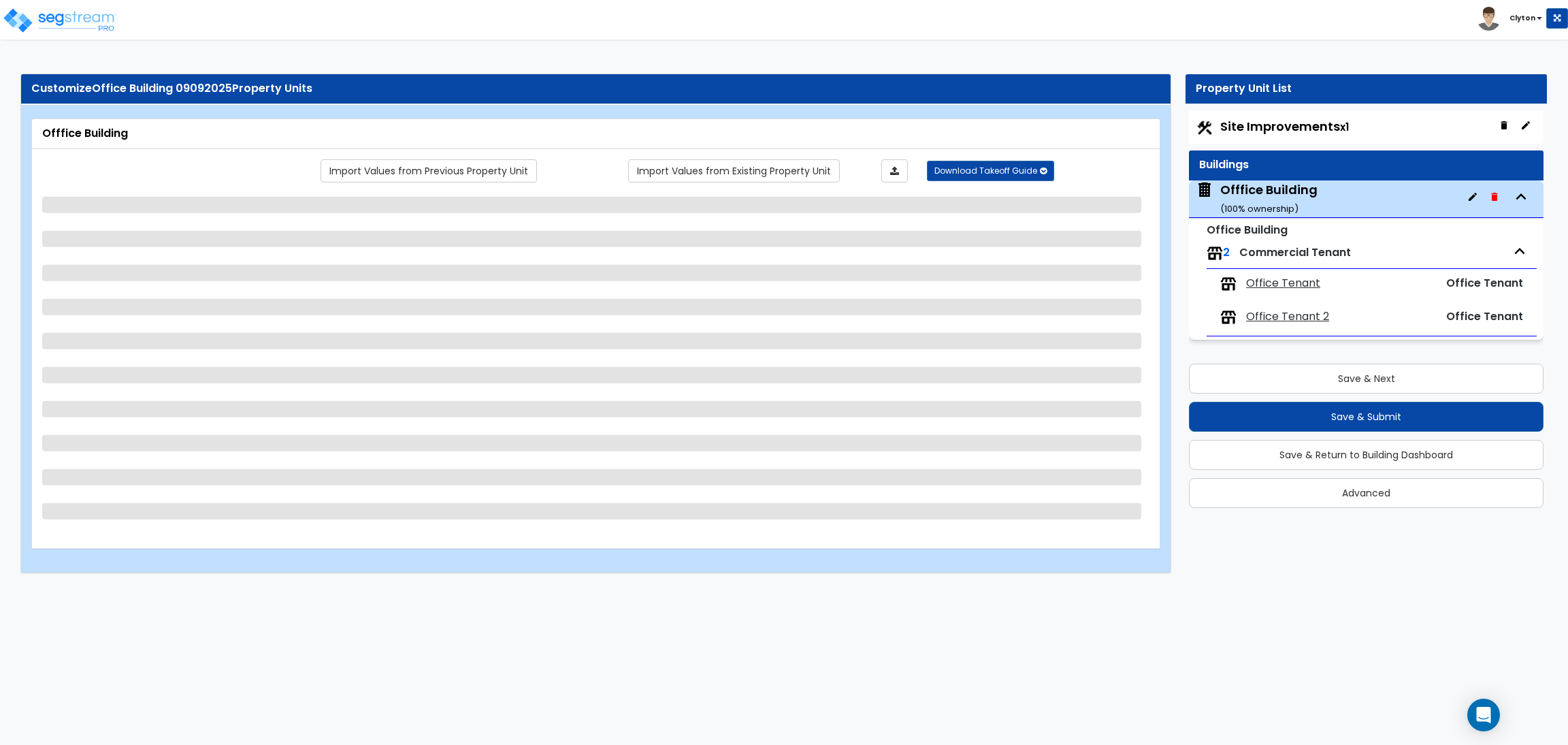
select select "2"
select select "5"
select select "1"
select select "2"
select select "1"
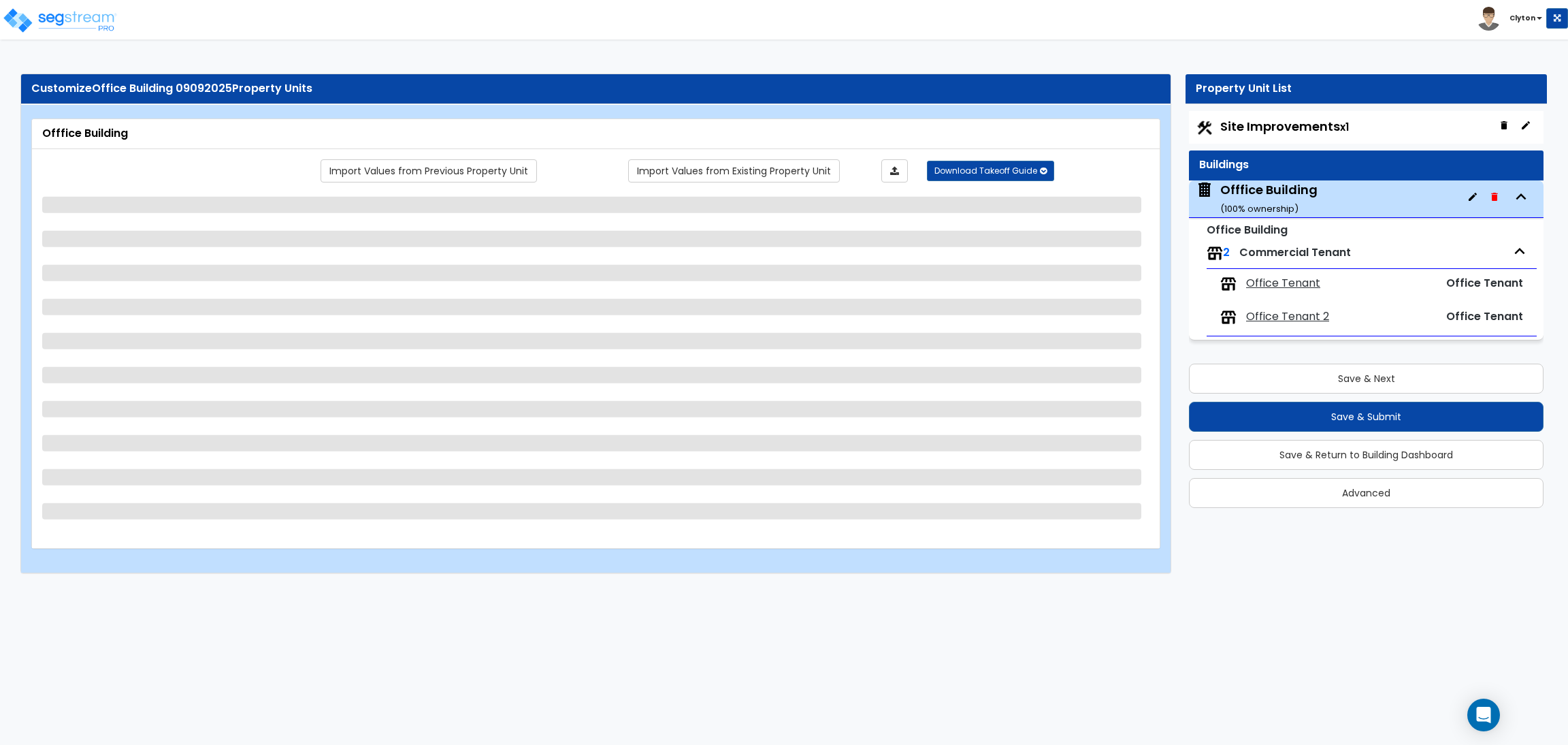
select select "2"
select select "1"
select select "2"
select select "1"
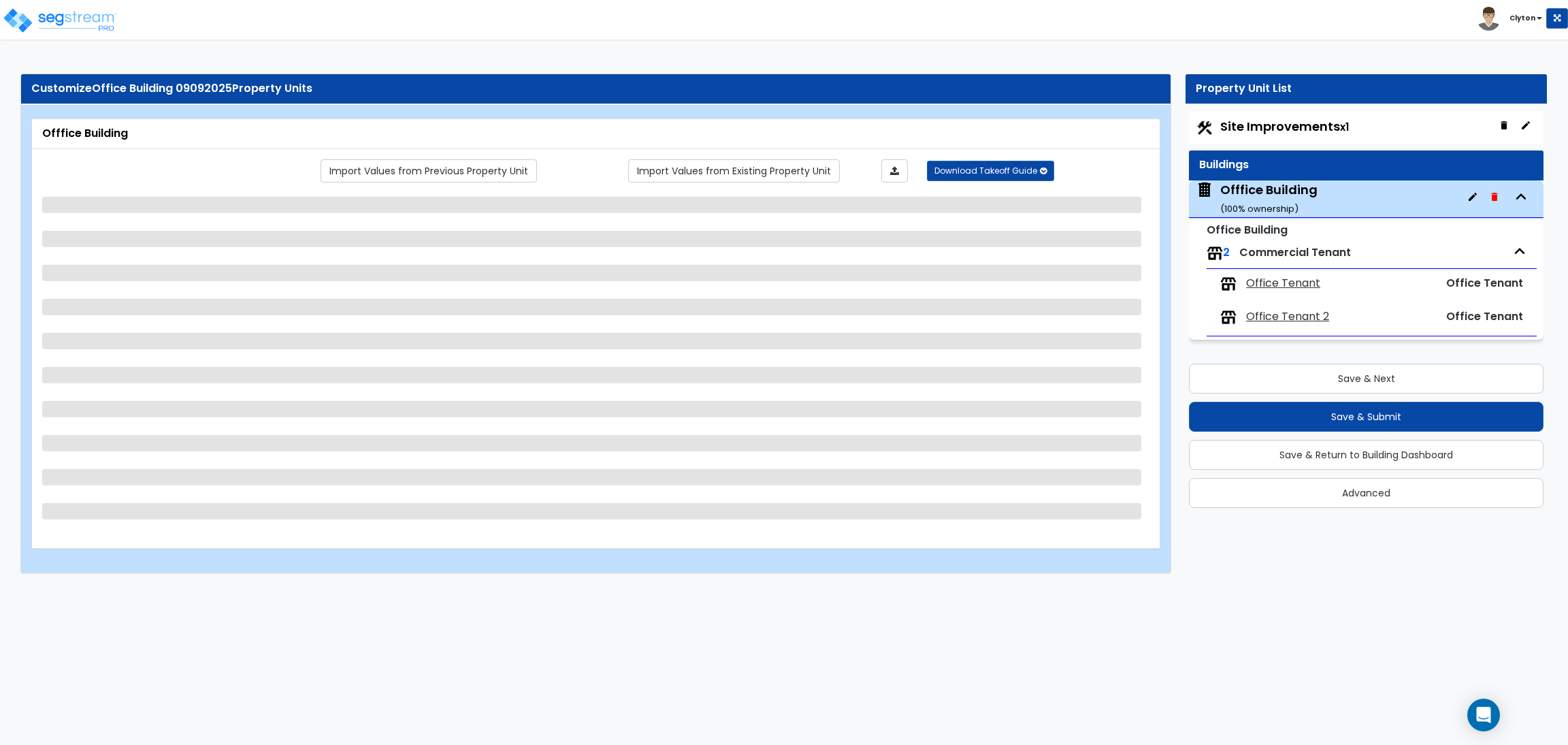
select select "2"
select select "1"
select select "2"
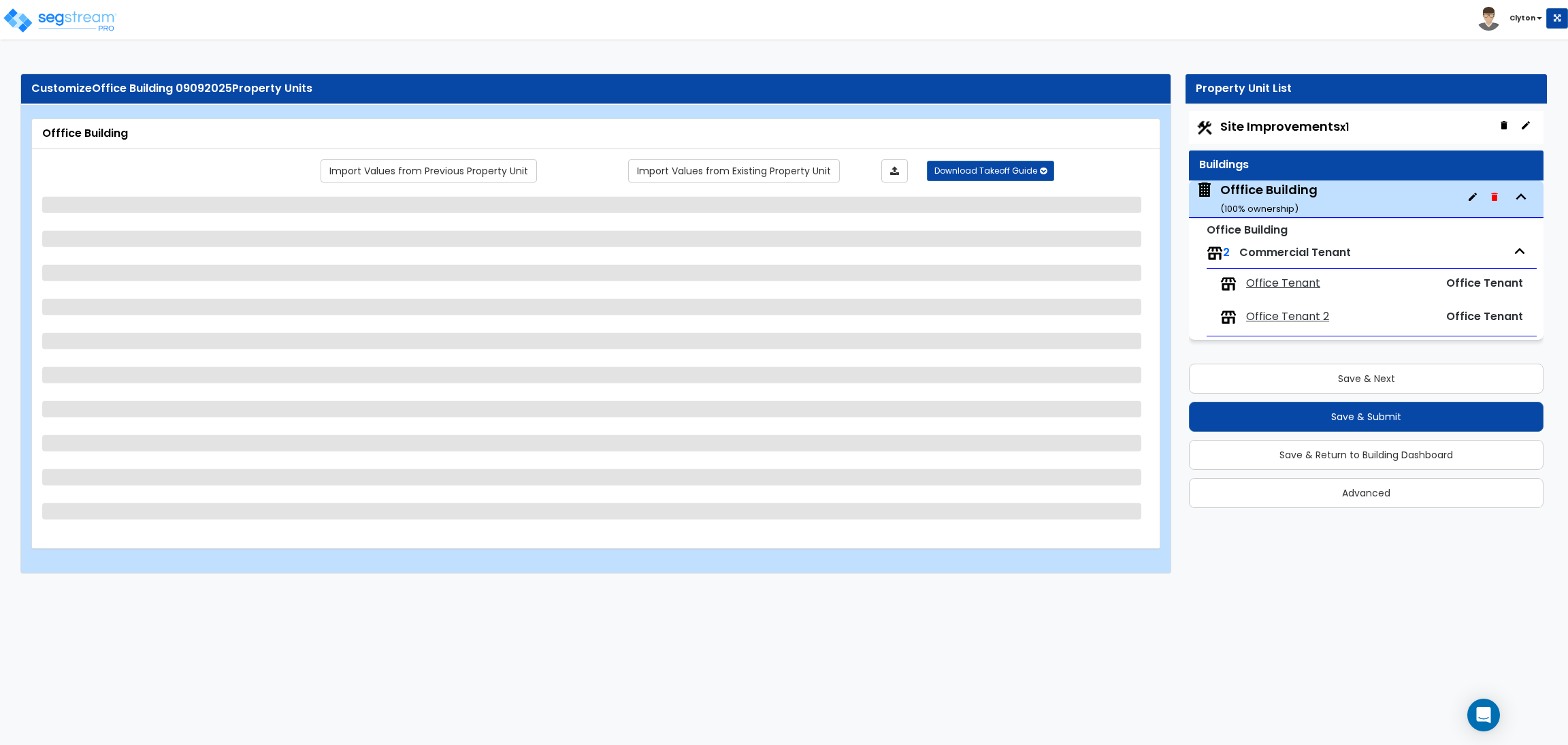
select select "2"
select select "1"
select select "2"
select select "1"
select select "2"
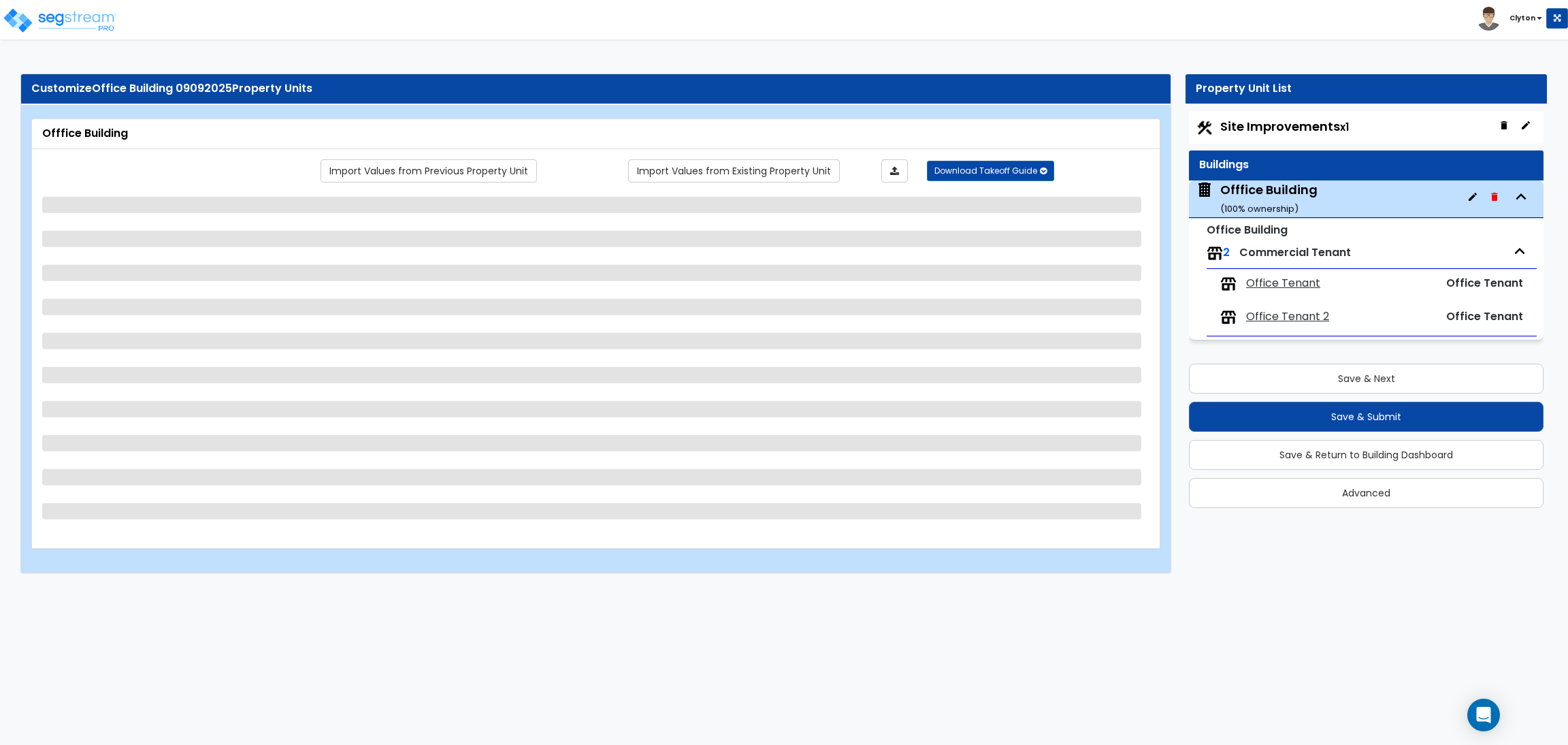
select select "1"
select select "2"
select select "1"
select select "5"
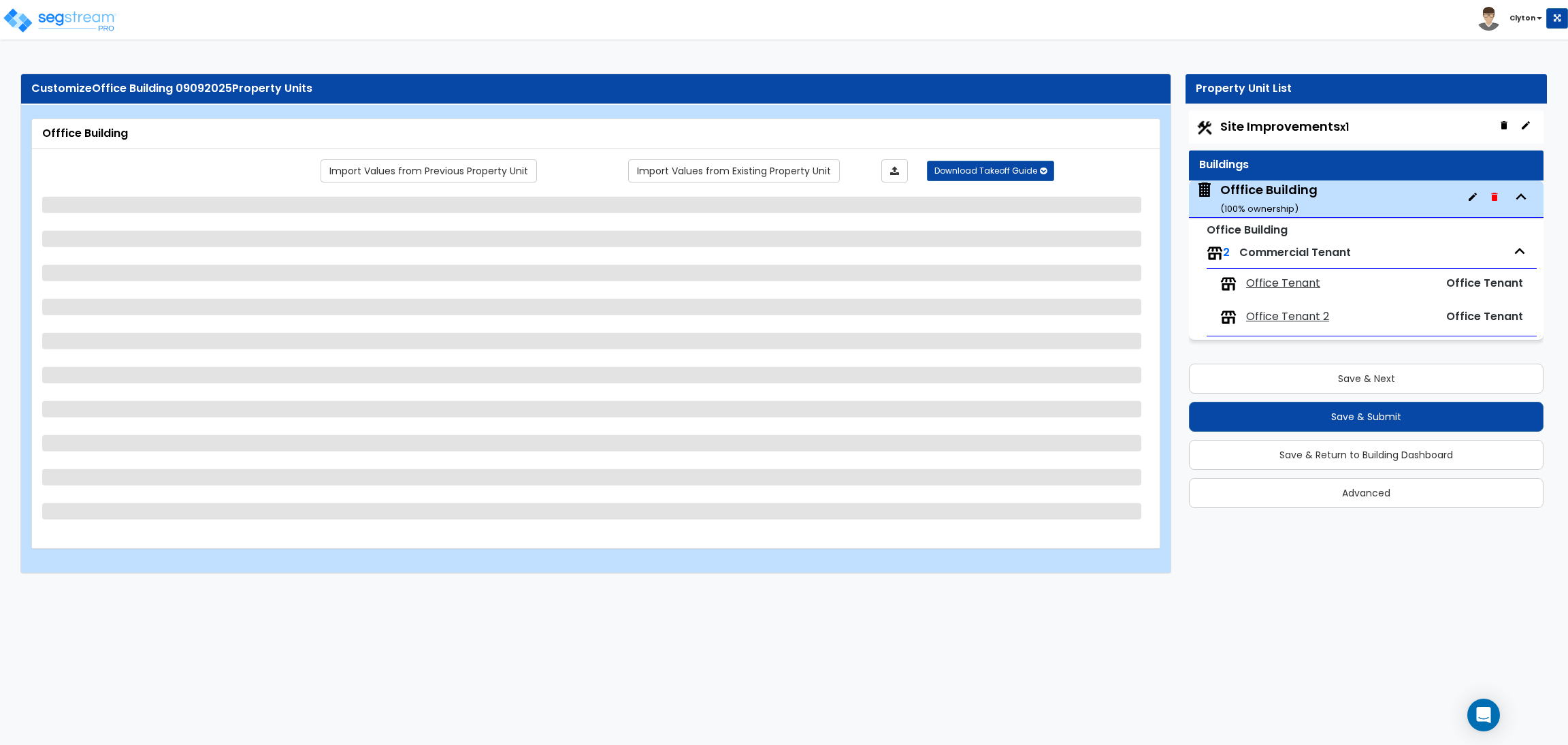
select select "5"
select select "2"
select select "1"
select select "5"
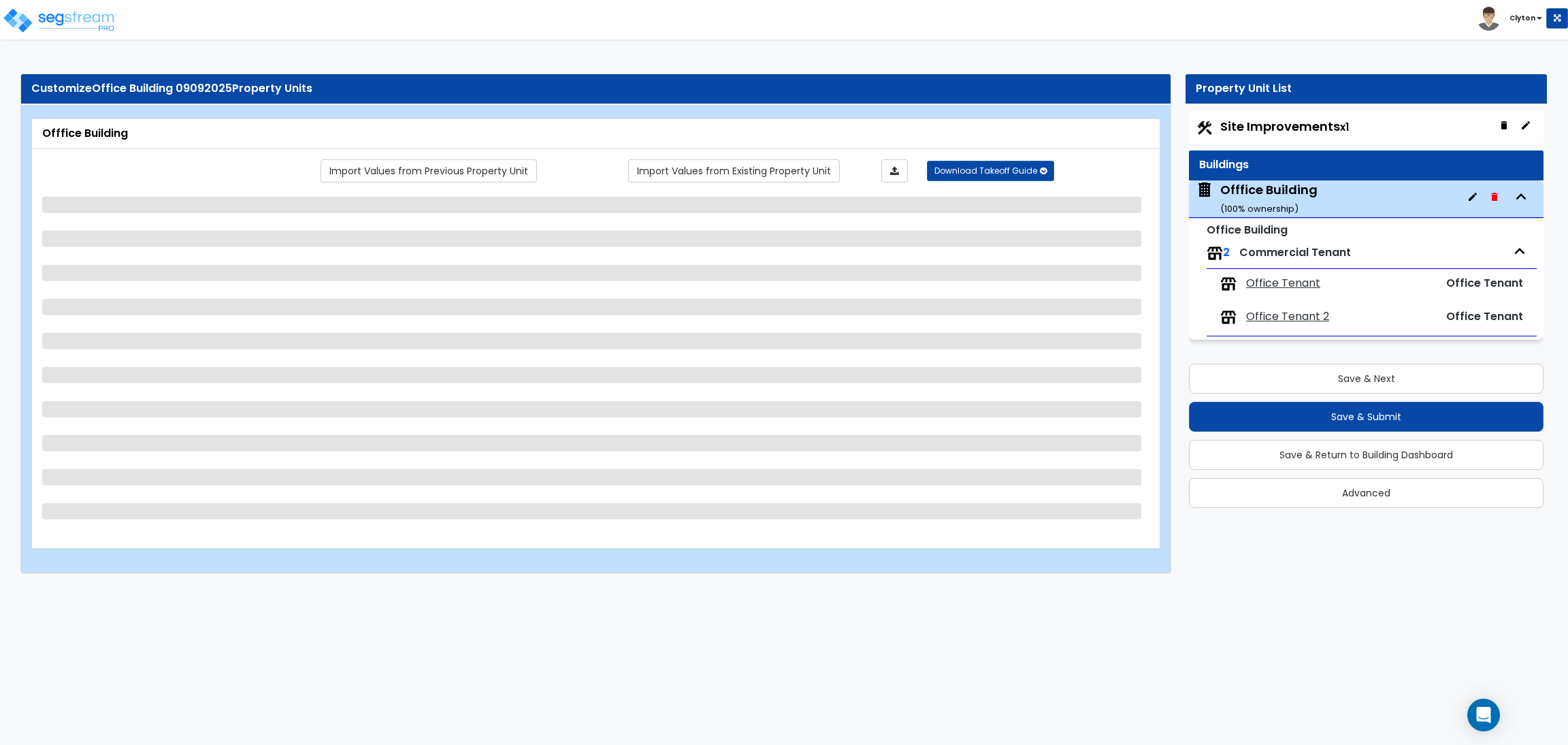
select select "1"
select select "5"
select select "1"
select select "2"
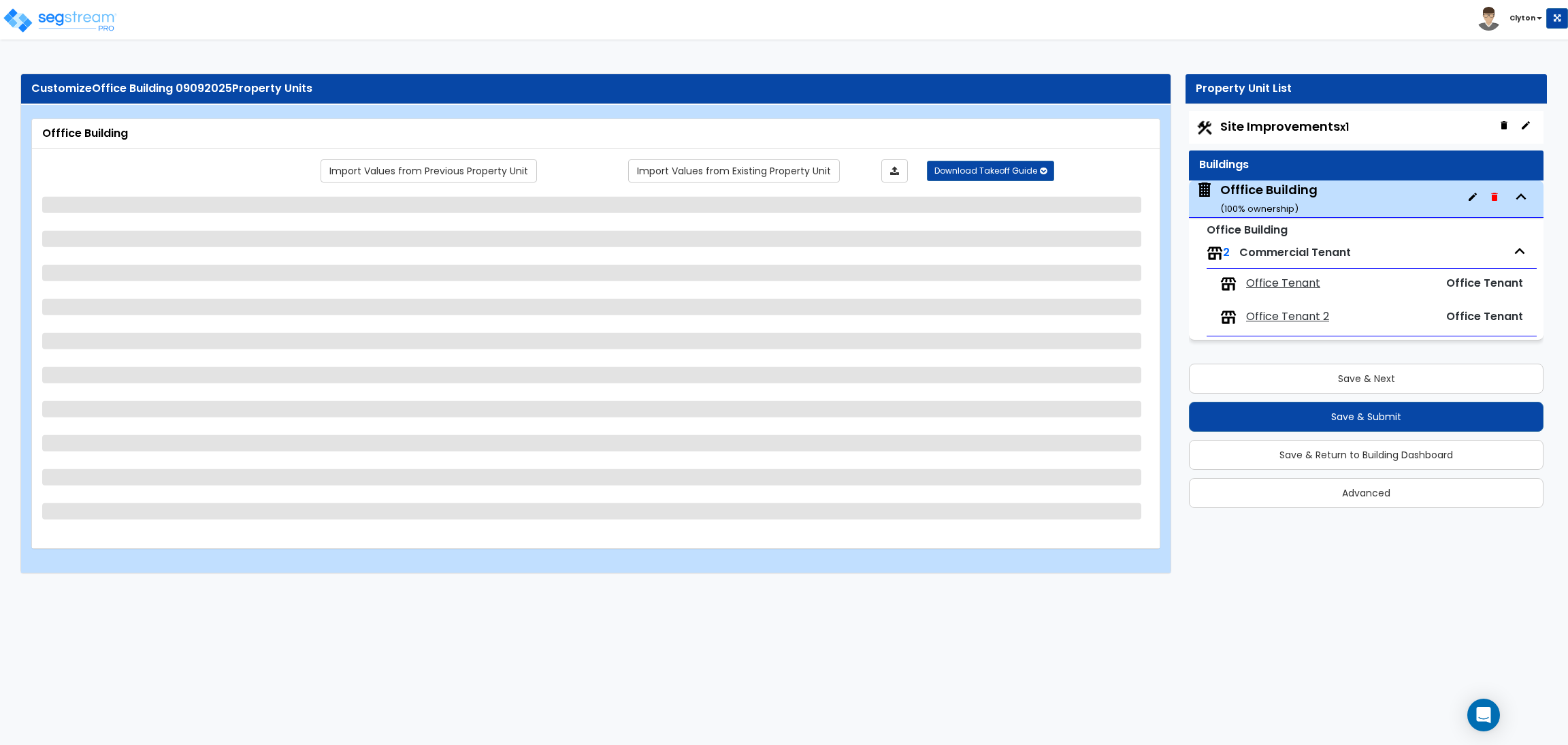
select select "2"
select select "1"
select select "2"
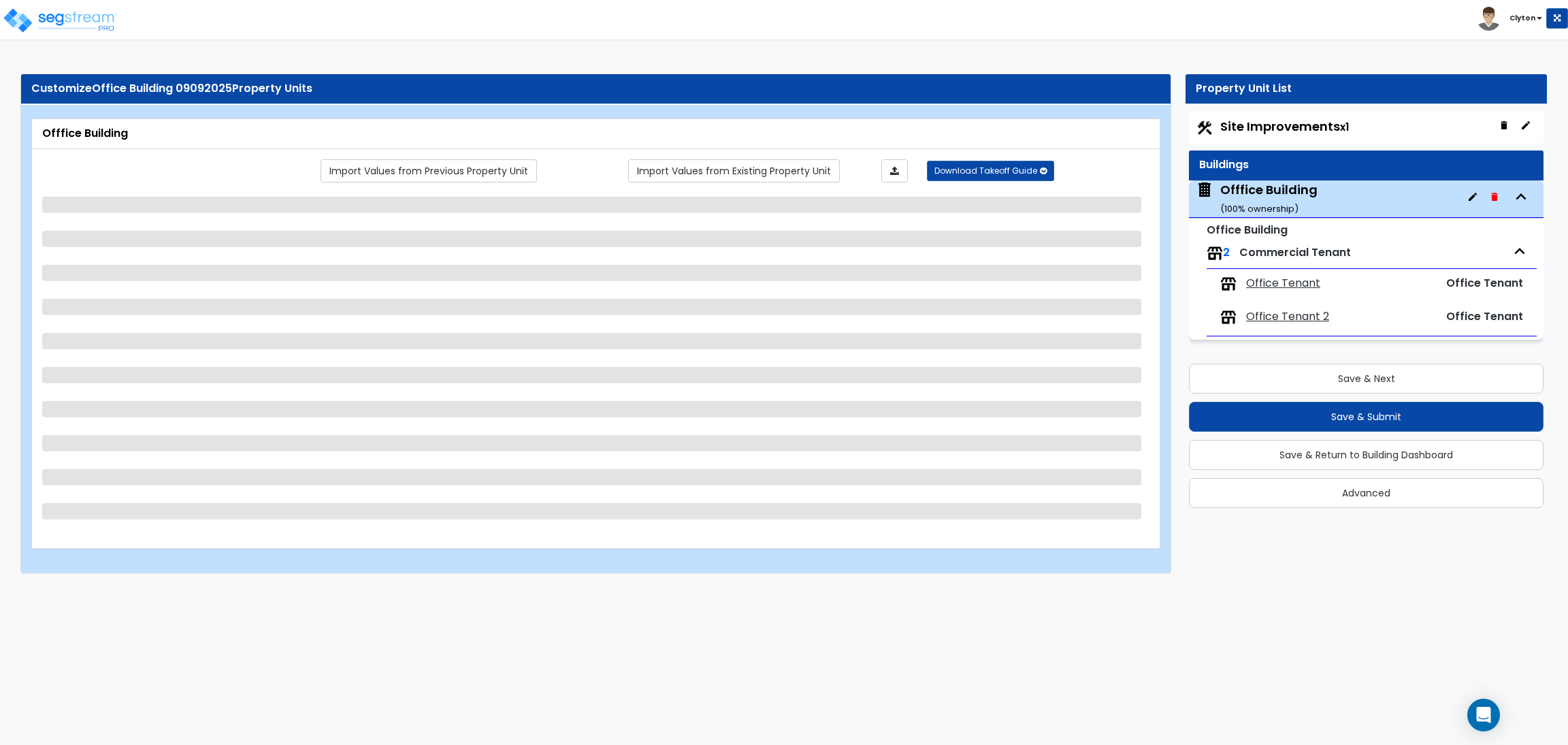
select select "3"
select select "4"
select select "2"
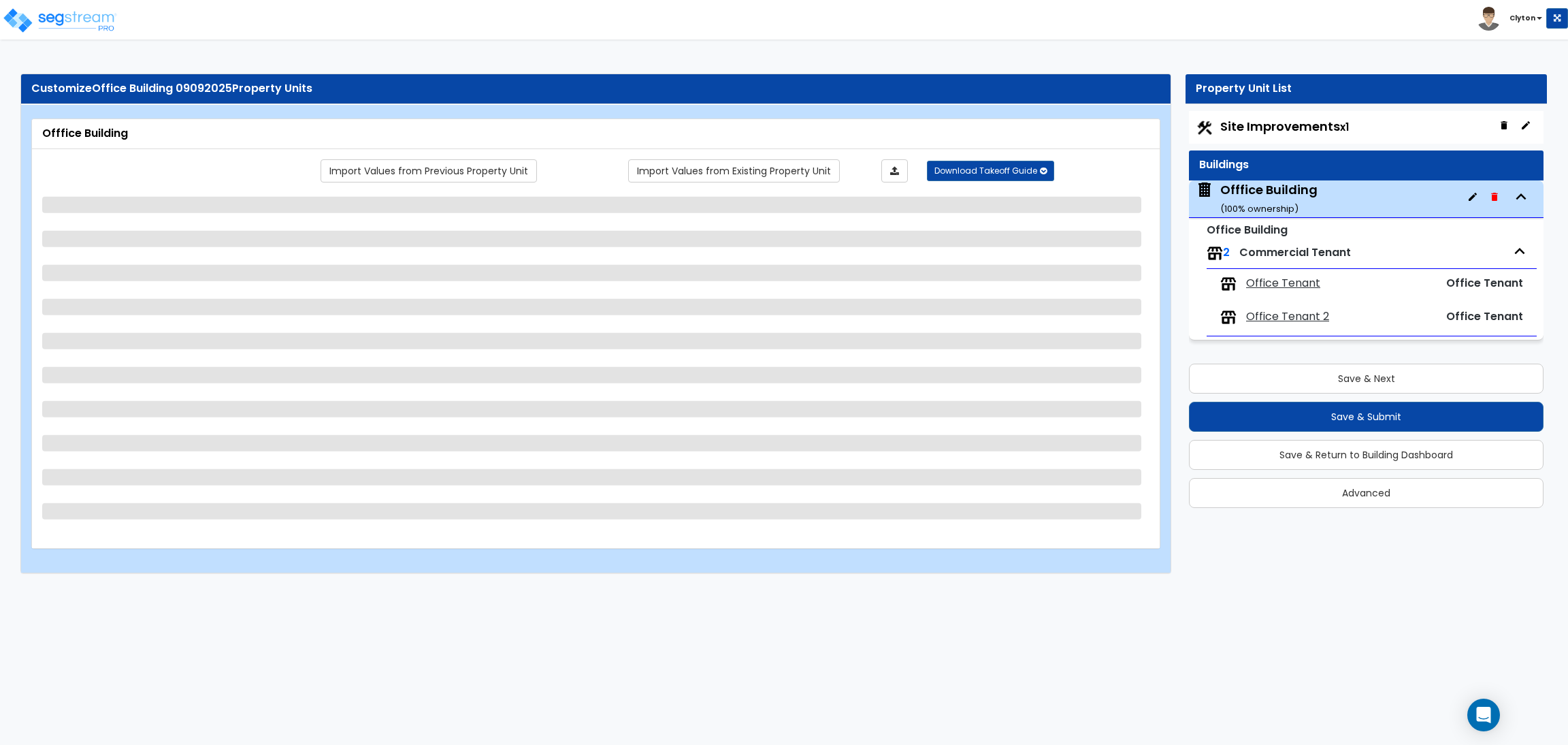
select select "1"
select select "2"
select select "3"
select select "1"
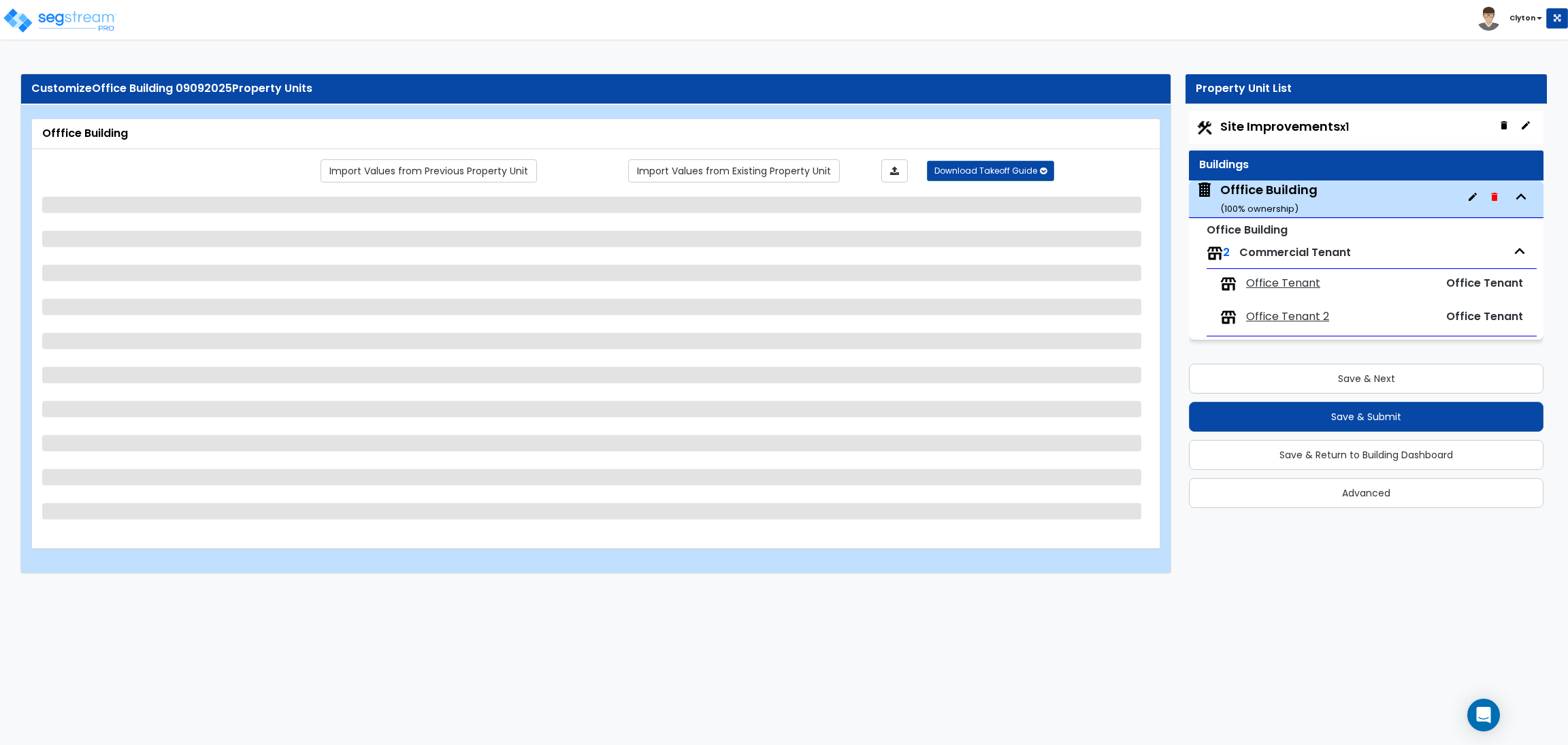
select select "2"
select select "3"
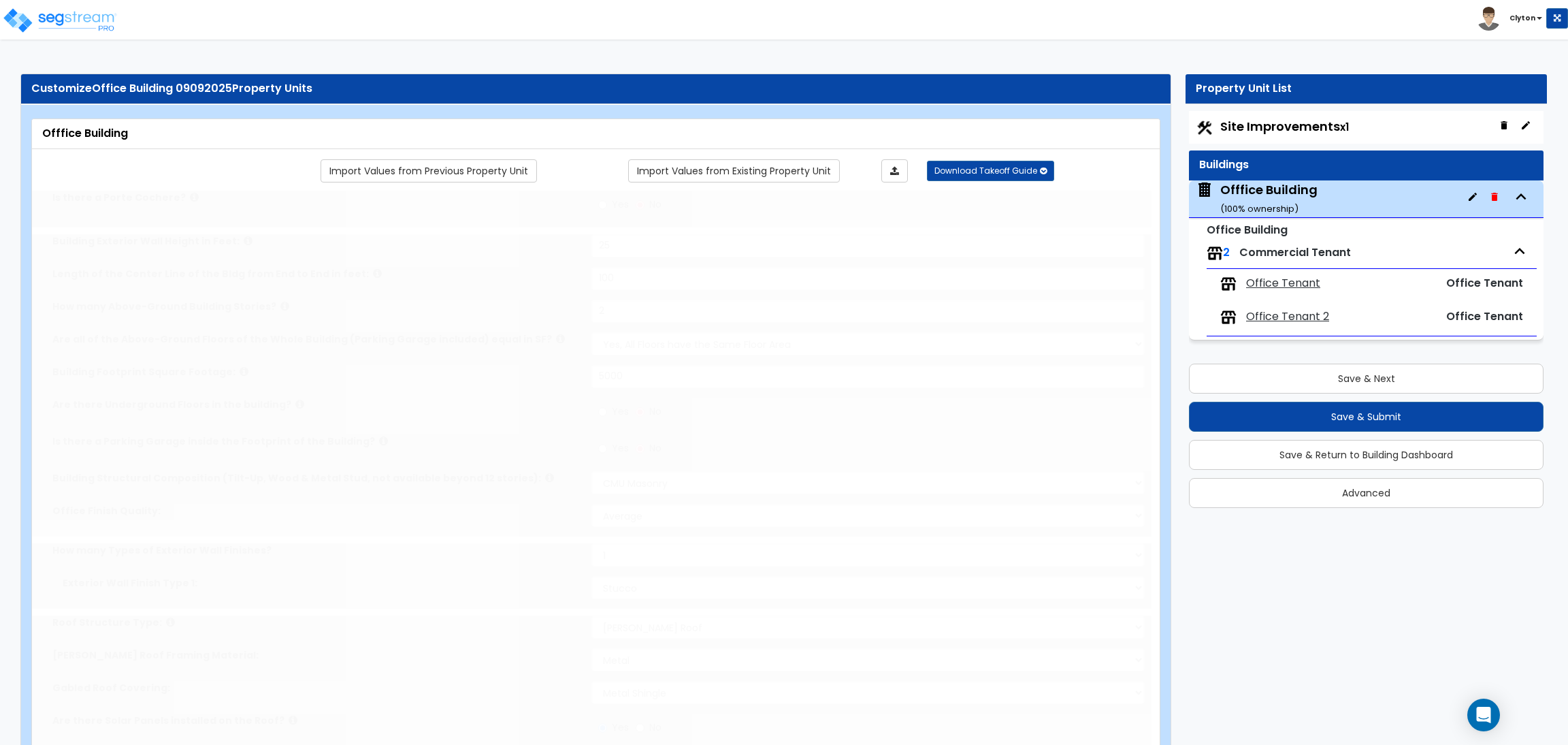
select select "1"
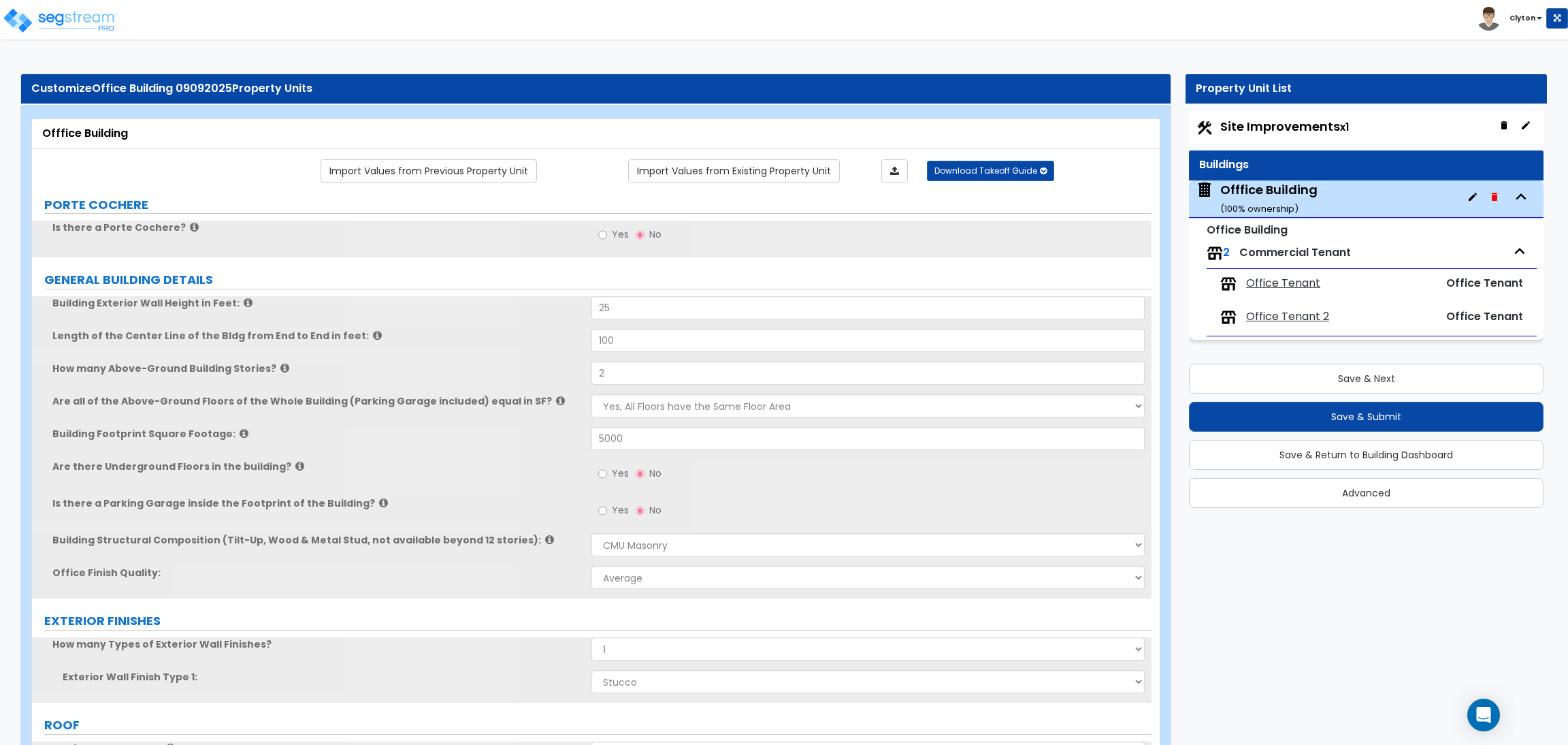
click at [407, 429] on label "Building Footprint Square Footage:" at bounding box center [316, 434] width 528 height 14
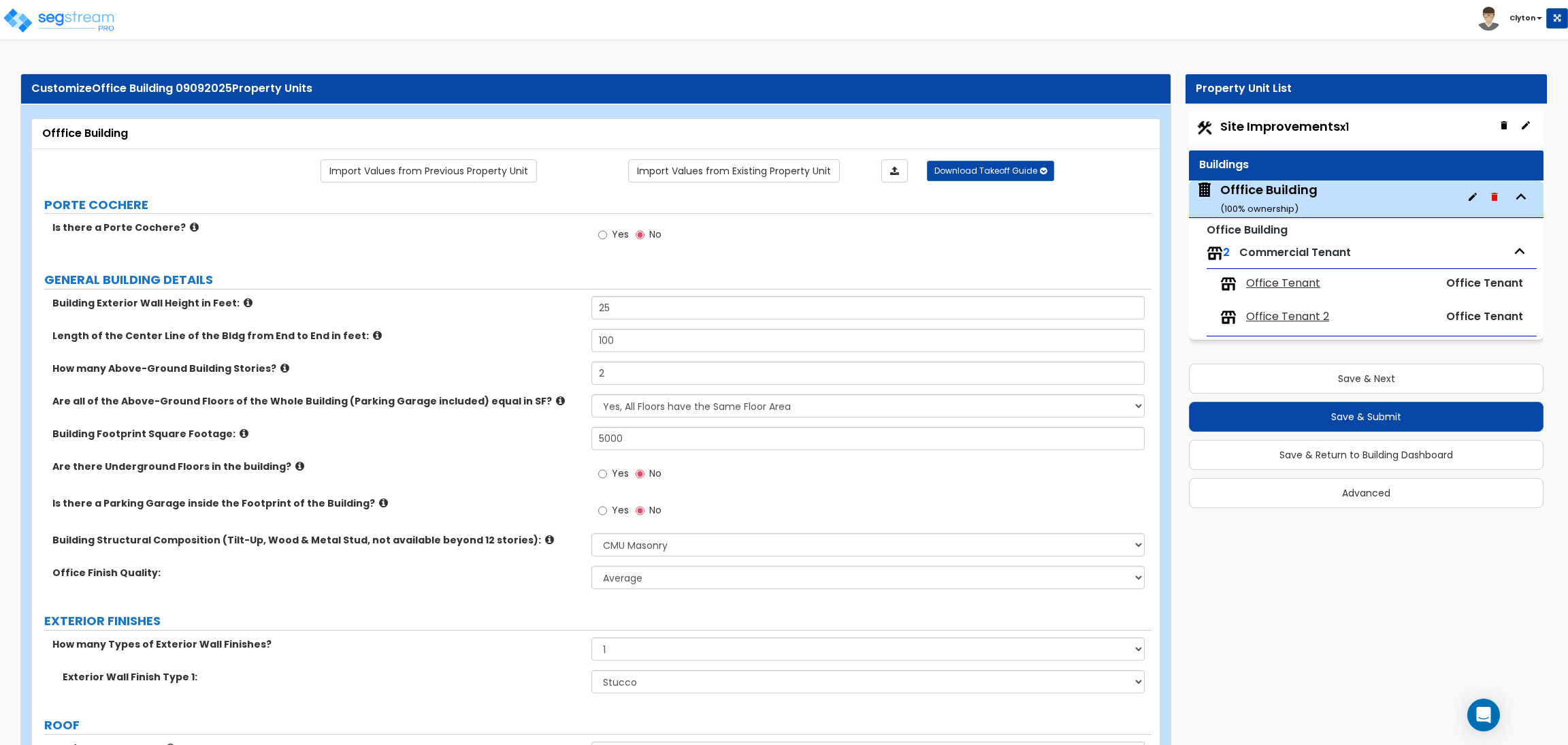
scroll to position [5811, 0]
